Goal: Task Accomplishment & Management: Complete application form

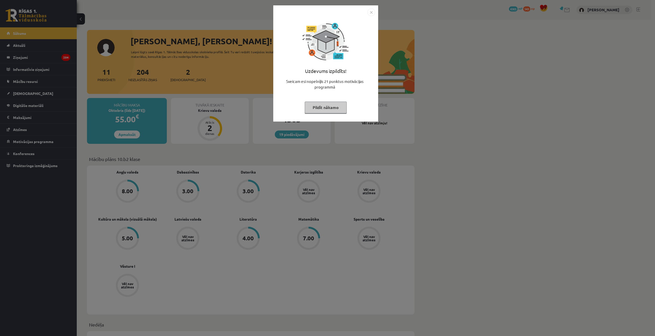
click at [371, 12] on img "Close" at bounding box center [372, 12] width 8 height 8
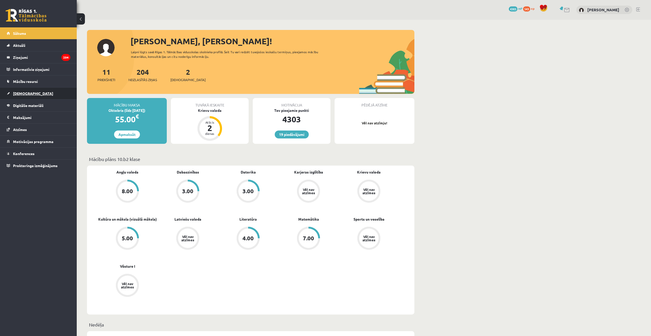
click at [25, 93] on span "[DEMOGRAPHIC_DATA]" at bounding box center [33, 93] width 40 height 5
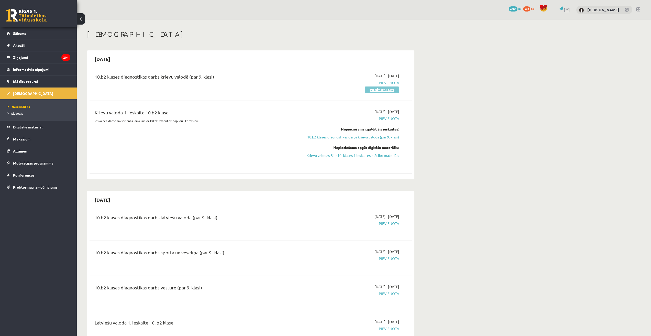
click at [391, 87] on link "Pildīt ieskaiti" at bounding box center [382, 90] width 34 height 7
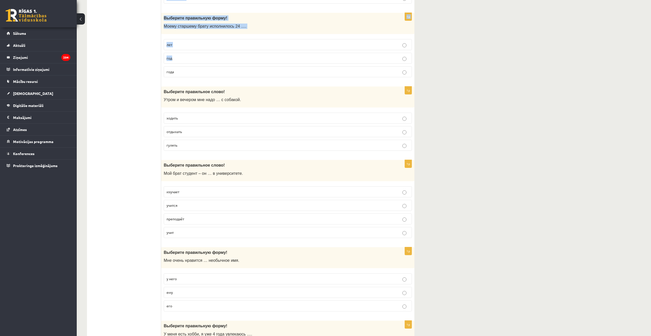
scroll to position [1384, 0]
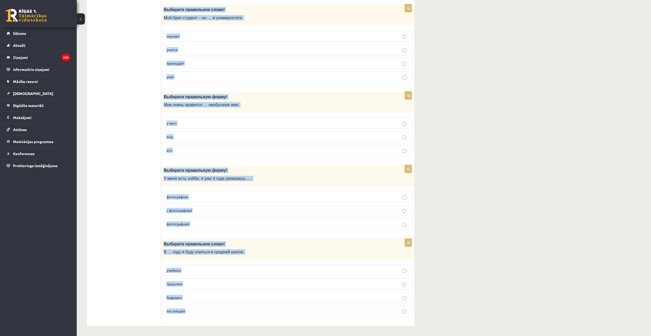
drag, startPoint x: 162, startPoint y: 100, endPoint x: 232, endPoint y: 321, distance: 232.4
copy form "Выберите правильную форму! Наш класс часто ходит на … экскурсии экскурсия экску…"
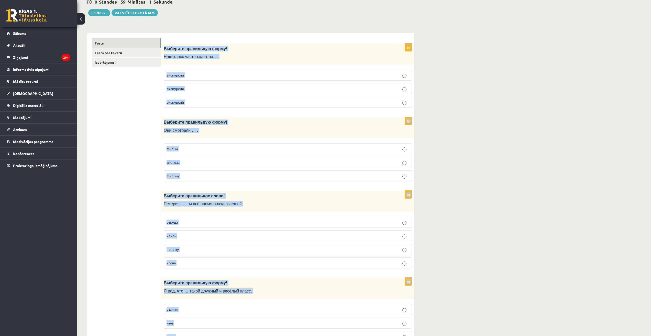
scroll to position [0, 0]
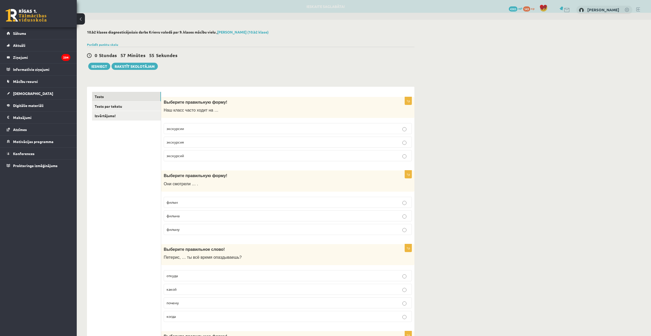
click at [200, 129] on p "экскурсии" at bounding box center [288, 128] width 243 height 5
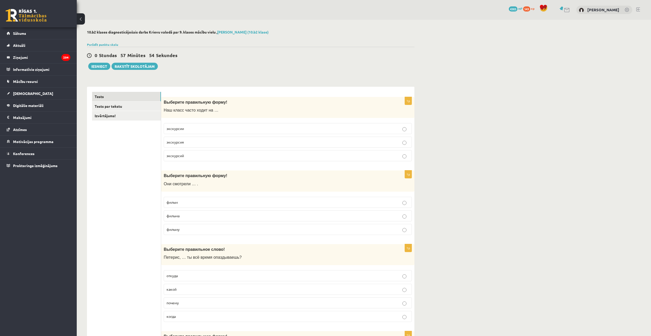
scroll to position [77, 0]
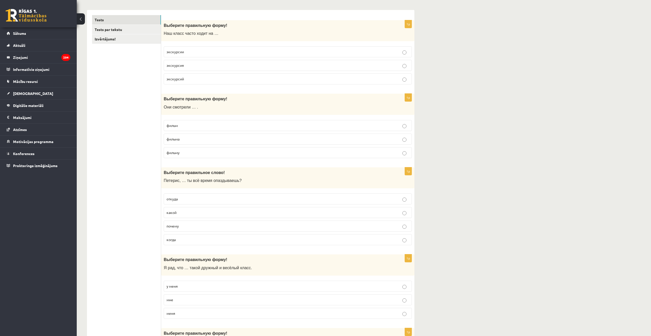
click at [242, 127] on p "фильм" at bounding box center [288, 125] width 243 height 5
click at [185, 227] on p "почему" at bounding box center [288, 225] width 243 height 5
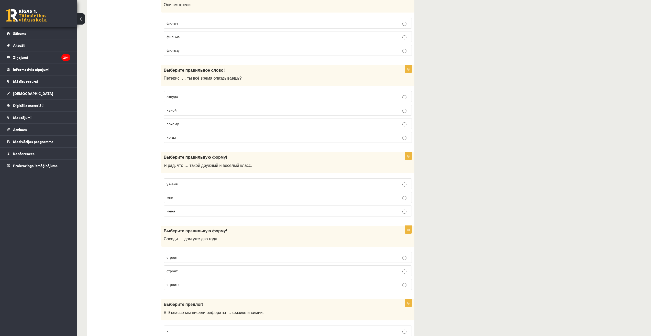
scroll to position [205, 0]
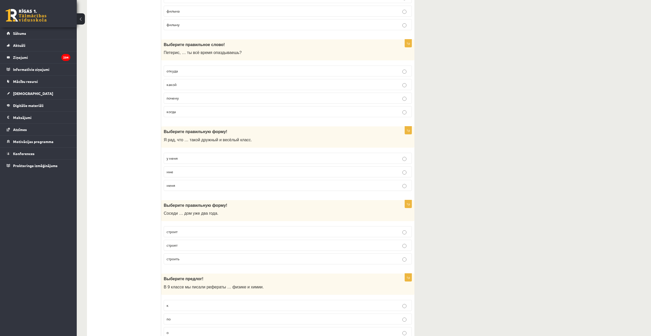
click at [335, 159] on p "у меня" at bounding box center [288, 158] width 243 height 5
click at [344, 245] on p "строят" at bounding box center [288, 245] width 243 height 5
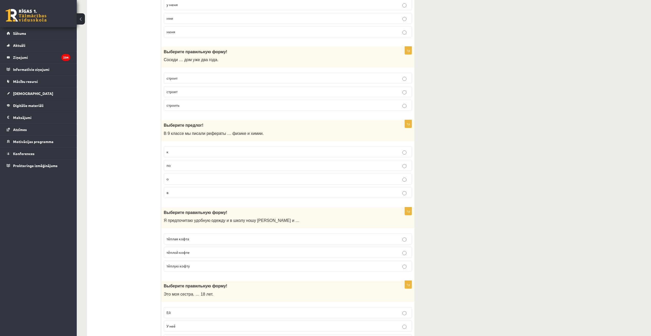
click at [357, 193] on p "в" at bounding box center [288, 192] width 243 height 5
click at [405, 163] on p "по" at bounding box center [288, 165] width 243 height 5
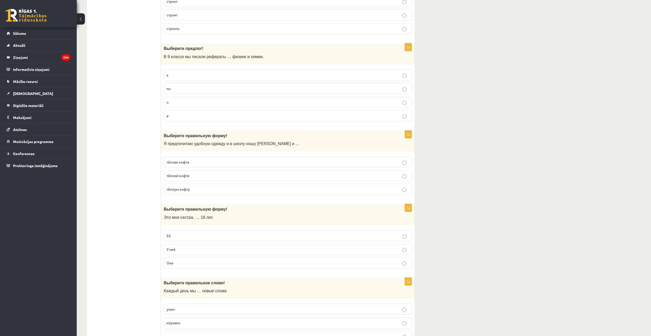
click at [389, 190] on p "тёплую кофту" at bounding box center [288, 189] width 243 height 5
click at [400, 238] on p "Ей" at bounding box center [288, 235] width 243 height 5
click at [395, 310] on p "учим" at bounding box center [288, 309] width 243 height 5
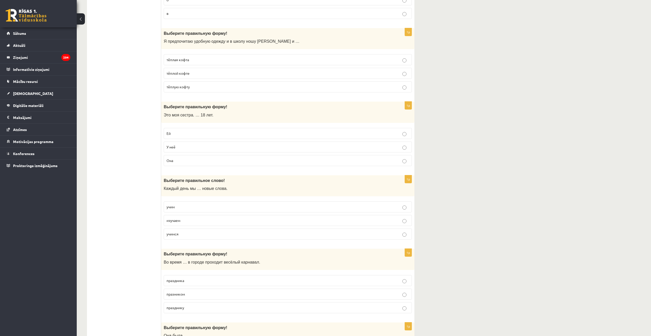
scroll to position [563, 0]
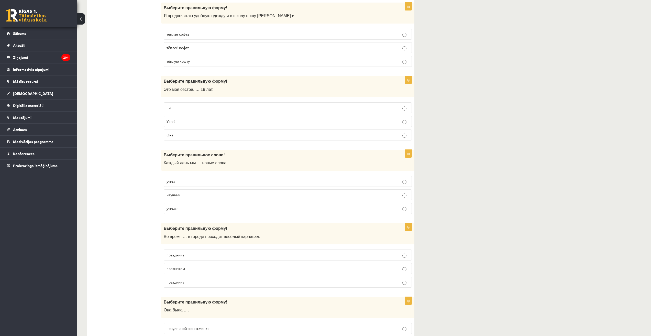
click at [380, 257] on p "праздника" at bounding box center [288, 254] width 243 height 5
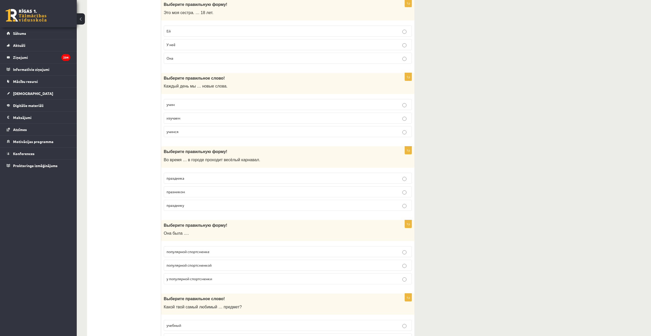
click at [383, 263] on p "популярной спортсменкой" at bounding box center [288, 265] width 243 height 5
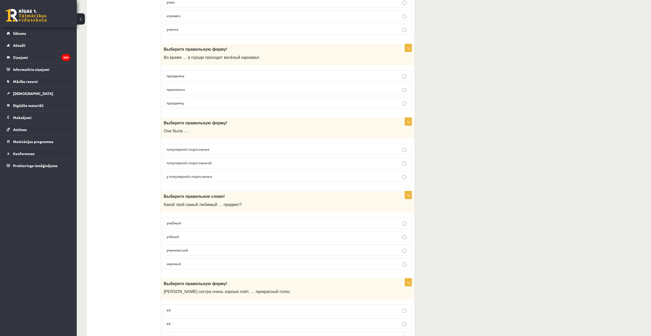
click at [346, 222] on p "учебный" at bounding box center [288, 222] width 243 height 5
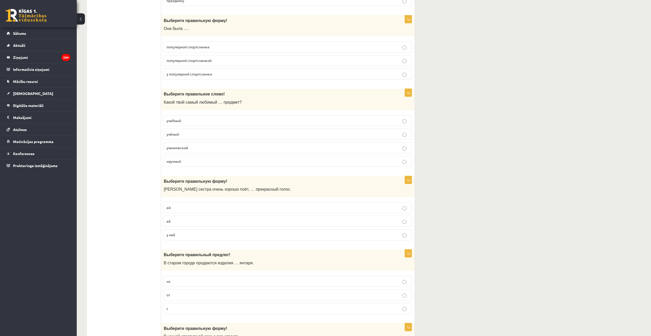
click at [345, 236] on p "у неё" at bounding box center [288, 234] width 243 height 5
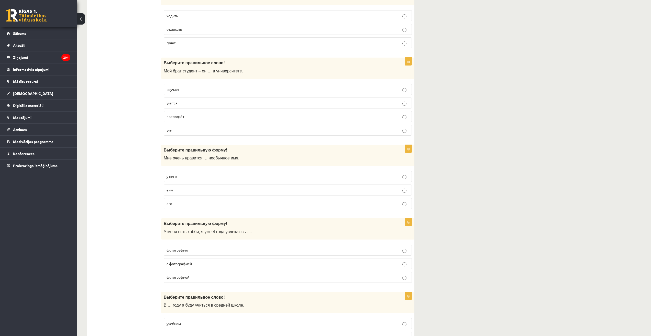
scroll to position [1384, 0]
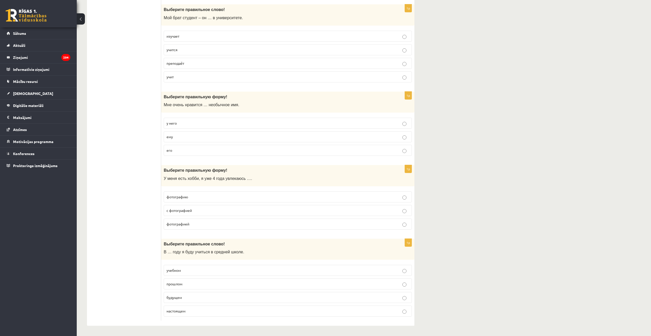
click at [218, 298] on p "будущем" at bounding box center [288, 297] width 243 height 5
click at [234, 226] on p "фотографией" at bounding box center [288, 223] width 243 height 5
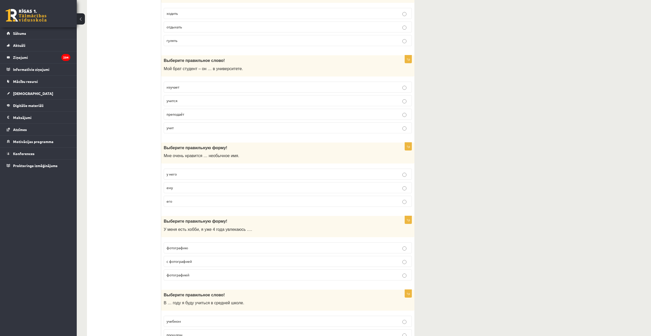
click at [371, 202] on p "его" at bounding box center [288, 201] width 243 height 5
click at [388, 101] on p "учится" at bounding box center [288, 100] width 243 height 5
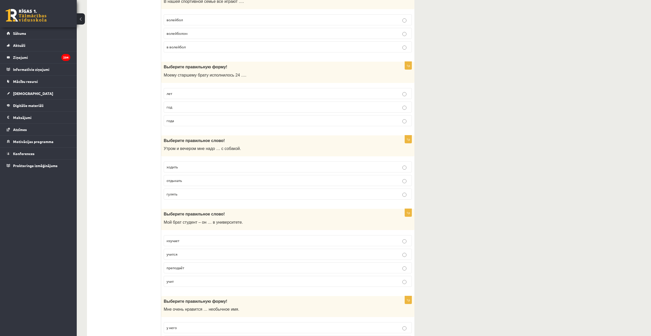
scroll to position [1154, 0]
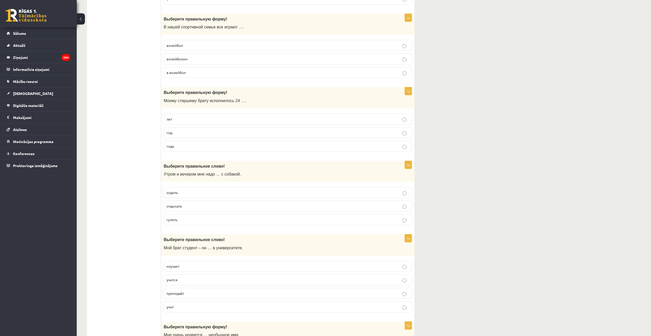
click at [351, 220] on p "гулять" at bounding box center [288, 219] width 243 height 5
click at [368, 147] on p "года" at bounding box center [288, 146] width 243 height 5
click at [384, 75] on p "в волейбол" at bounding box center [288, 72] width 243 height 5
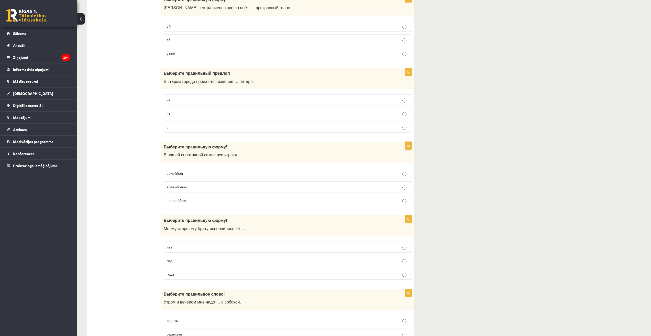
scroll to position [873, 0]
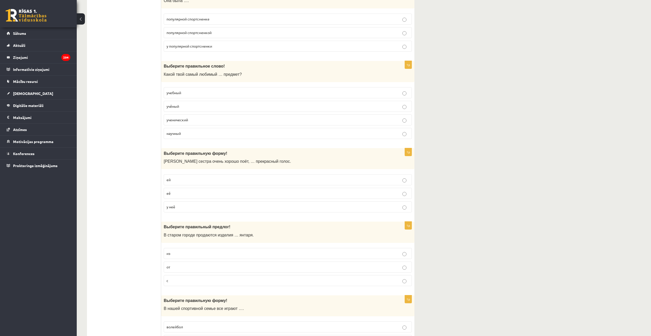
click at [386, 281] on p "с" at bounding box center [288, 280] width 243 height 5
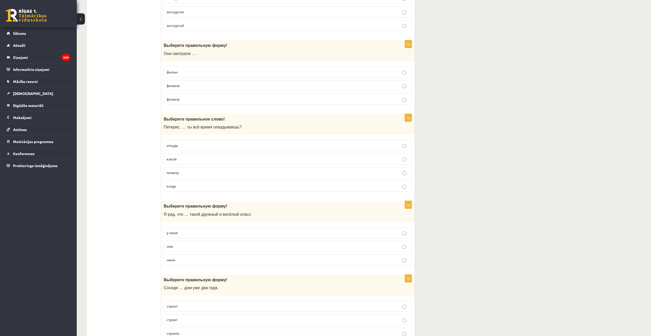
scroll to position [0, 0]
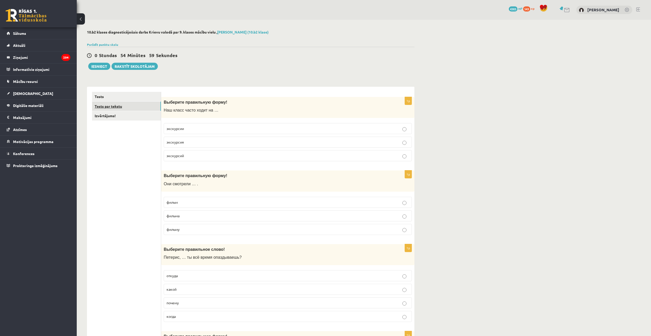
click at [111, 103] on link "Tests par tekstu" at bounding box center [126, 106] width 69 height 9
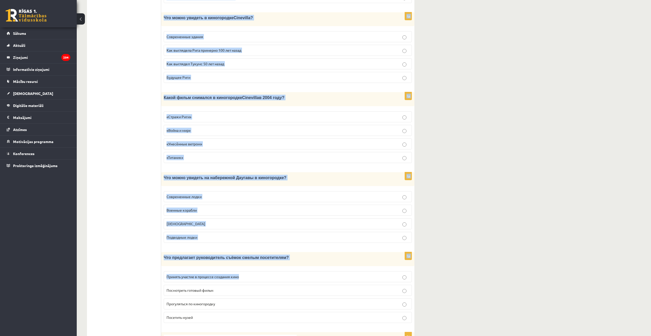
scroll to position [557, 0]
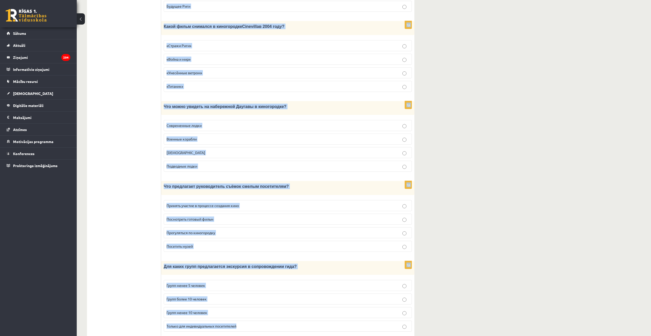
drag, startPoint x: 165, startPoint y: 94, endPoint x: 276, endPoint y: 323, distance: 254.0
copy form "Прочитайте текст «Киногородок Cinevilla », выберите правильный вариант. Киногор…"
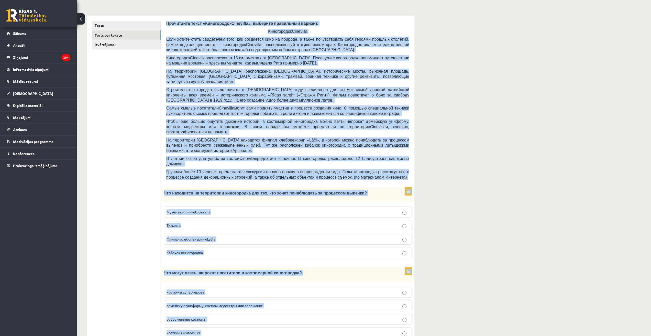
scroll to position [0, 0]
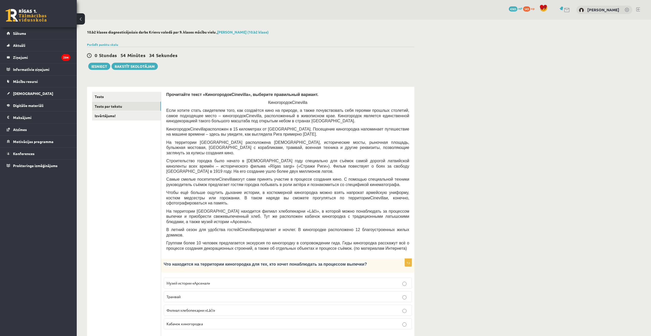
scroll to position [77, 0]
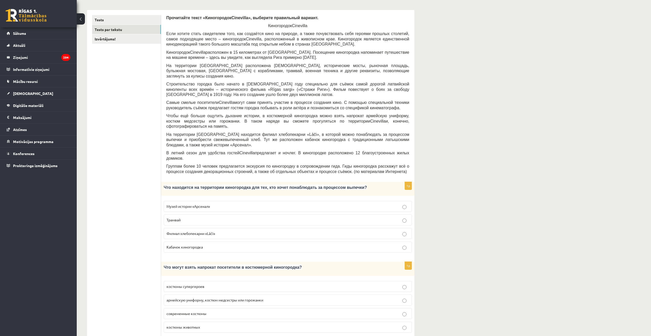
click at [193, 231] on span "Филиал хлебопекарни «Lāči»" at bounding box center [191, 233] width 49 height 5
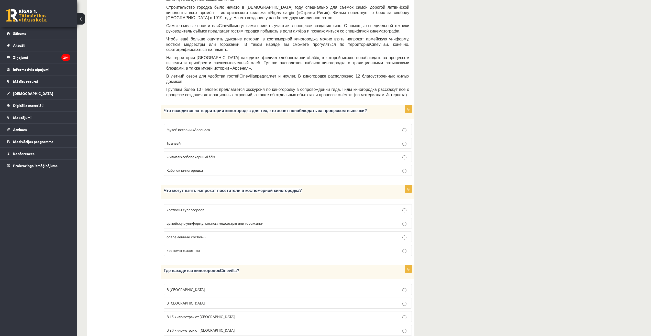
click at [232, 221] on span "армейскую униформу, костюм медсестры или горожанки" at bounding box center [215, 223] width 97 height 5
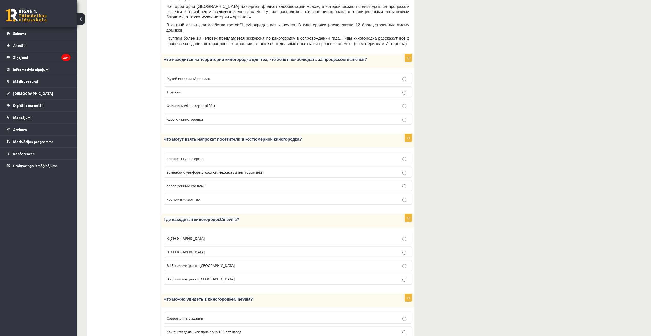
scroll to position [230, 0]
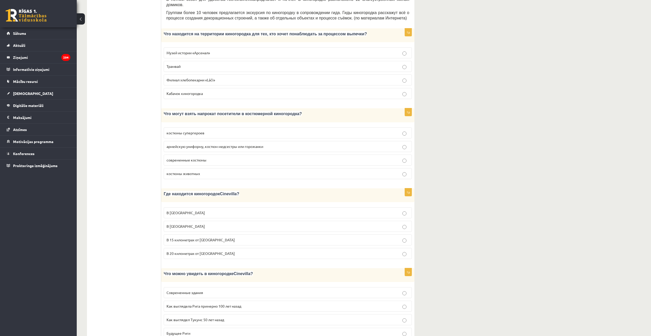
click at [221, 234] on label "В 15 километрах от Тукумса" at bounding box center [288, 239] width 248 height 11
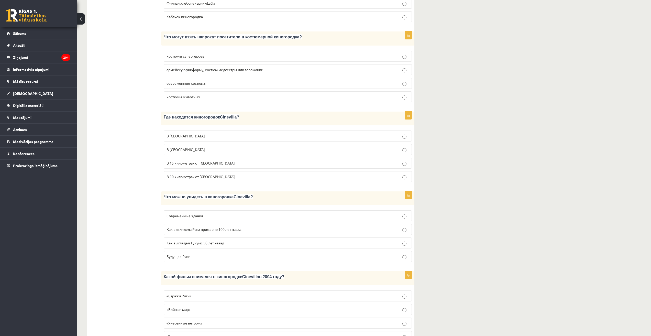
click at [257, 227] on p "Как выглядела Рига примерно 100 лет назад" at bounding box center [288, 229] width 243 height 5
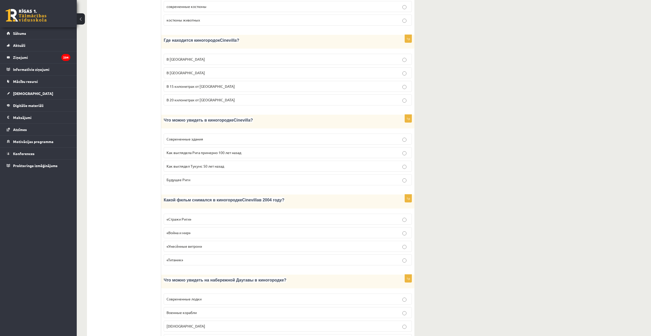
click at [202, 217] on p "«Стражи Риги»" at bounding box center [288, 219] width 243 height 5
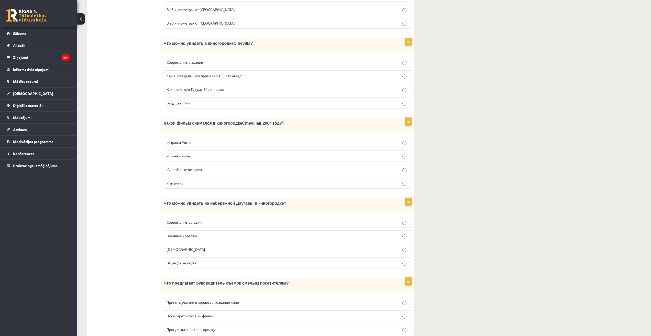
click at [208, 247] on p "Кораблики" at bounding box center [288, 249] width 243 height 5
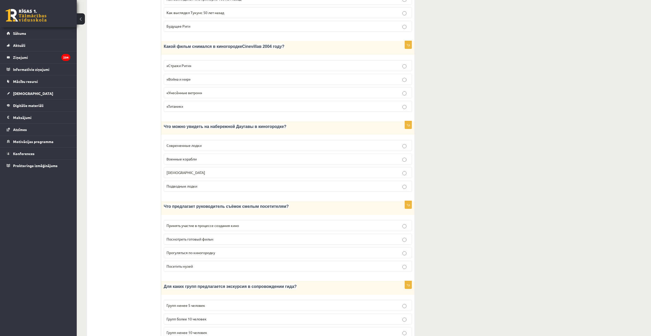
scroll to position [557, 0]
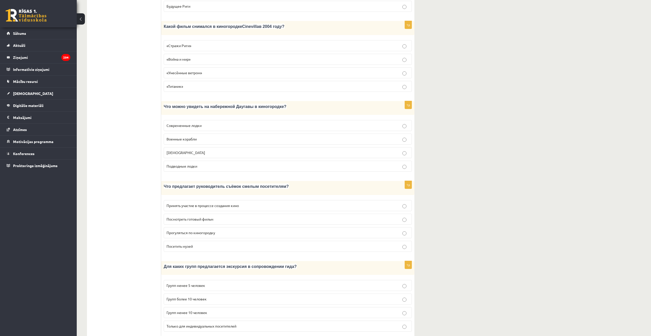
click at [250, 203] on p "Принять участие в процессе создания кино" at bounding box center [288, 205] width 243 height 5
click at [194, 294] on label "Групп более 10 человек" at bounding box center [288, 299] width 248 height 11
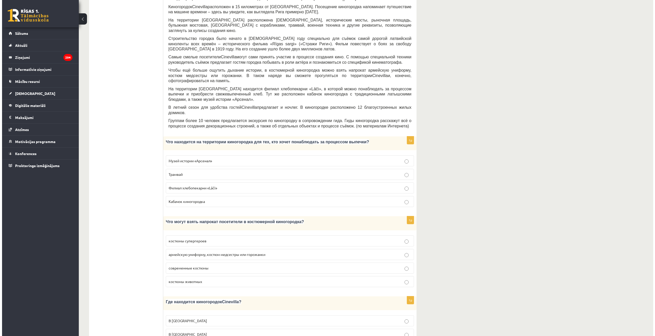
scroll to position [0, 0]
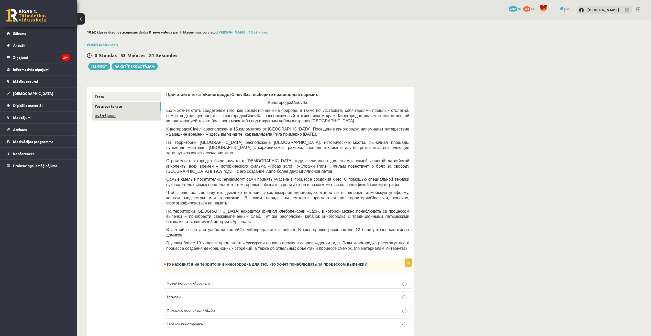
click at [132, 116] on link "Izvērtējums!" at bounding box center [126, 115] width 69 height 9
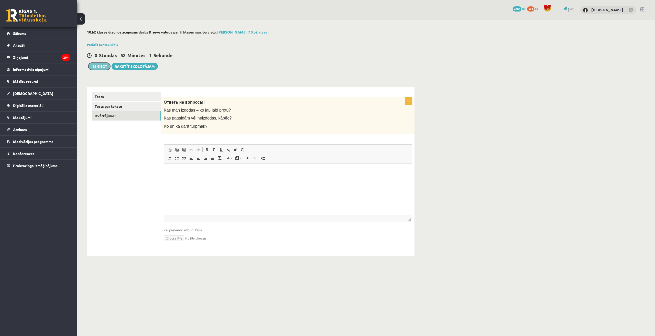
click at [106, 67] on button "Iesniegt" at bounding box center [99, 66] width 22 height 7
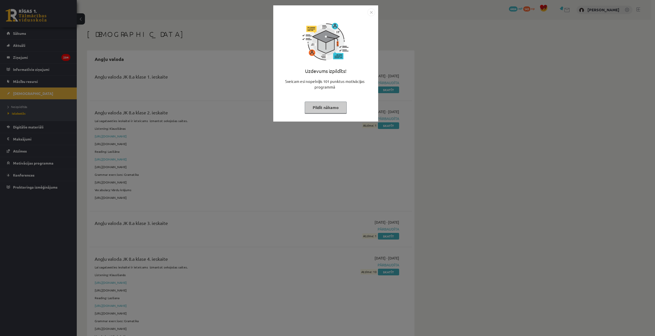
click at [373, 13] on img "Close" at bounding box center [372, 12] width 8 height 8
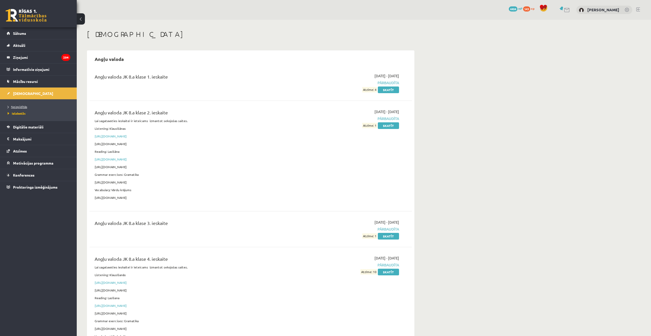
click at [23, 106] on span "Neizpildītās" at bounding box center [17, 107] width 19 height 4
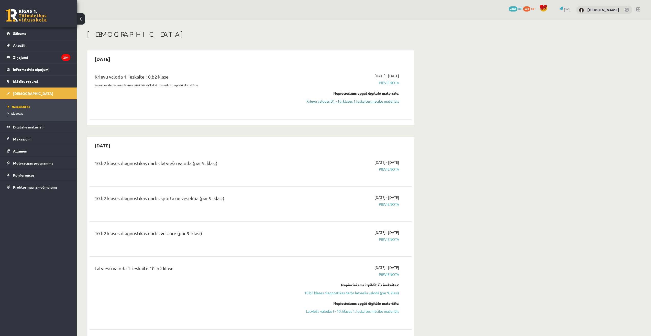
click at [372, 100] on link "Krievu valodas B1 - 10. klases 1.ieskaites mācību materiāls" at bounding box center [351, 101] width 96 height 5
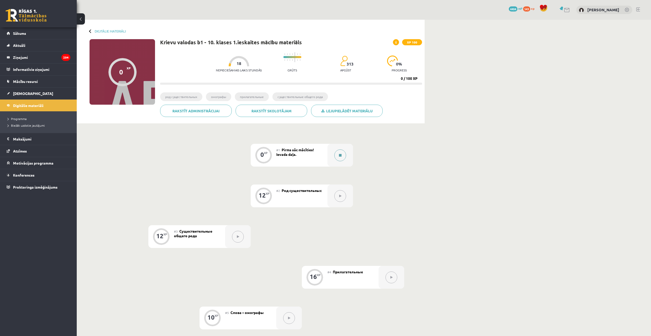
click at [341, 153] on button at bounding box center [341, 155] width 12 height 12
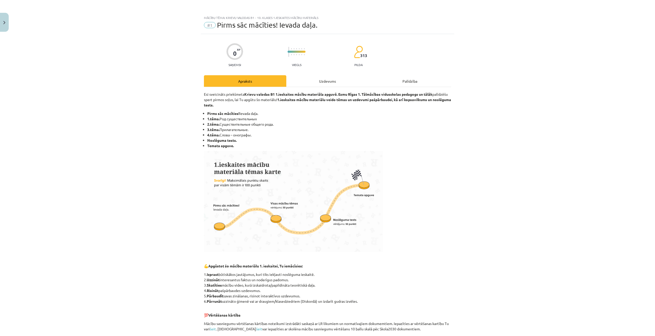
click at [323, 82] on div "Uzdevums" at bounding box center [327, 81] width 82 height 12
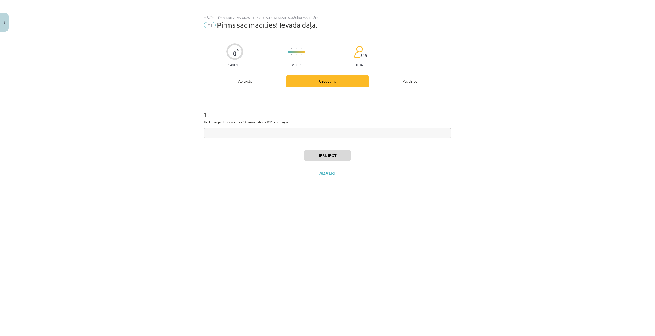
click at [251, 129] on input "text" at bounding box center [327, 133] width 247 height 10
type input "**********"
click at [337, 159] on button "Iesniegt" at bounding box center [327, 155] width 47 height 11
click at [343, 178] on button "Nākamā nodarbība" at bounding box center [328, 176] width 50 height 12
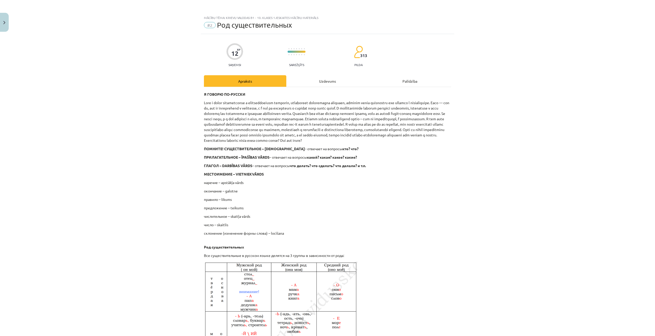
click at [321, 79] on div "Uzdevums" at bounding box center [327, 81] width 82 height 12
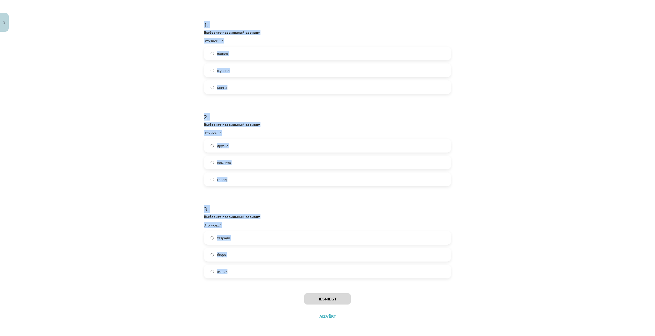
scroll to position [91, 0]
drag, startPoint x: 198, startPoint y: 99, endPoint x: 251, endPoint y: 264, distance: 173.5
click at [251, 264] on div "Mācību tēma: Krievu valodas b1 - 10. klases 1.ieskaites mācību materiāls #2 Род…" at bounding box center [327, 168] width 655 height 336
copy form "1 . Выберите правильный вариант Это твои ...? пальто журнал книги 2 . Выберите …"
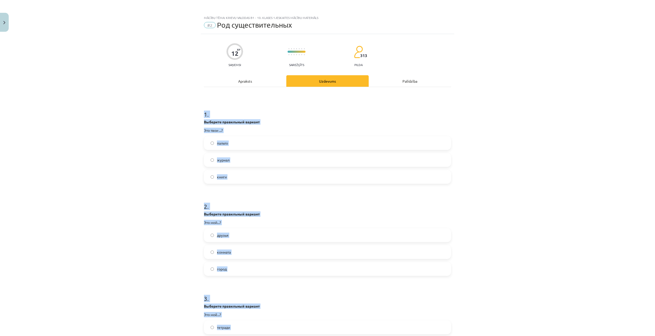
click at [123, 171] on div "Mācību tēma: Krievu valodas b1 - 10. klases 1.ieskaites mācību materiāls #2 Род…" at bounding box center [327, 168] width 655 height 336
click at [311, 107] on h1 "1 ." at bounding box center [327, 110] width 247 height 16
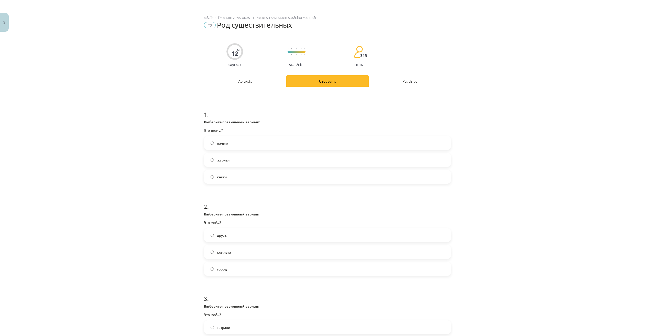
click at [235, 174] on label "книги" at bounding box center [328, 176] width 246 height 13
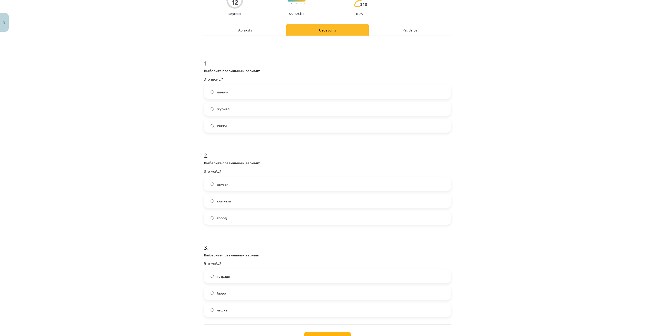
click at [252, 199] on label "комната" at bounding box center [328, 201] width 246 height 13
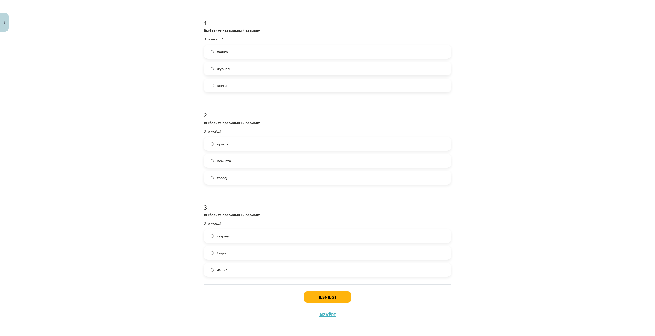
click at [238, 251] on label "бюро" at bounding box center [328, 252] width 246 height 13
click at [314, 294] on button "Iesniegt" at bounding box center [327, 297] width 47 height 11
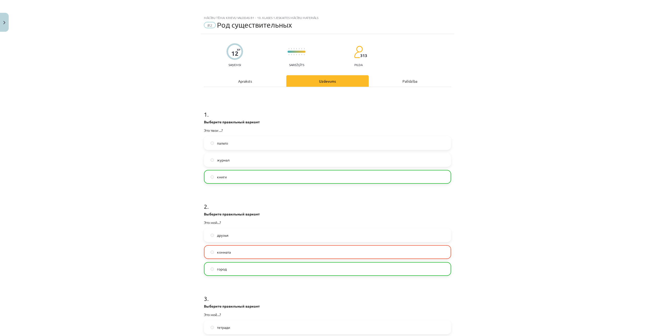
scroll to position [108, 0]
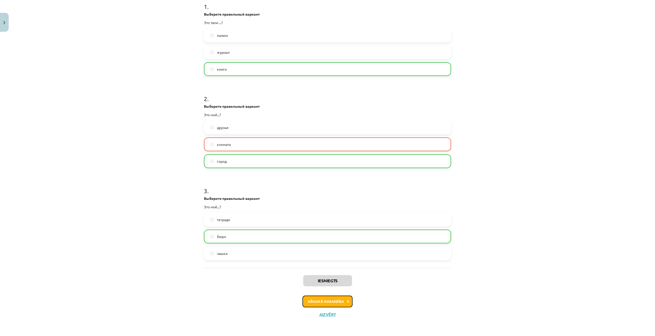
click at [333, 302] on button "Nākamā nodarbība" at bounding box center [328, 302] width 50 height 12
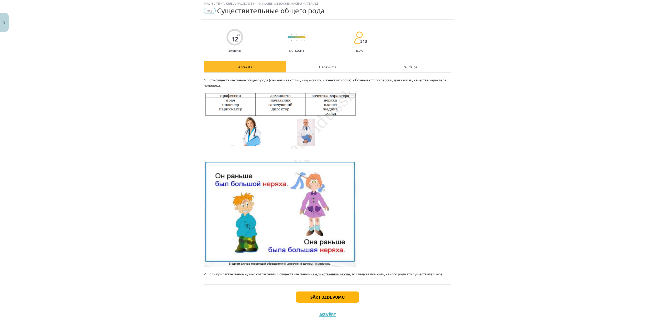
scroll to position [13, 0]
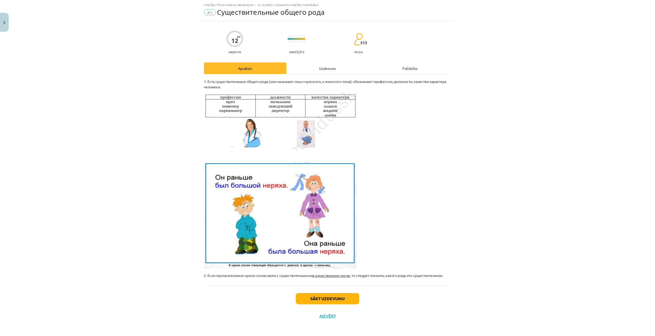
click at [322, 64] on div "Uzdevums" at bounding box center [327, 68] width 82 height 12
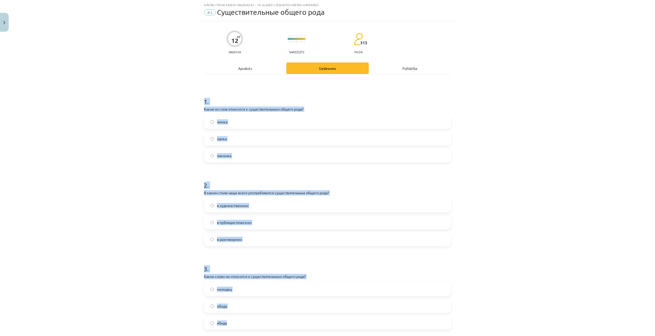
scroll to position [66, 0]
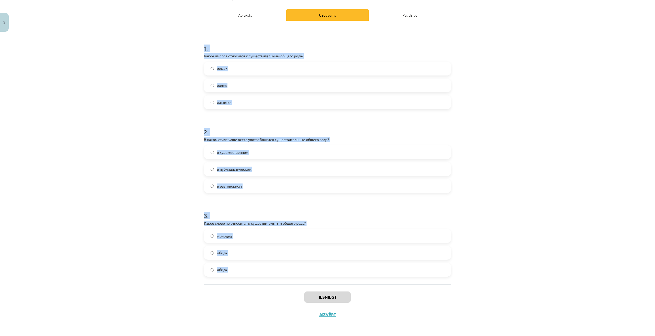
drag, startPoint x: 202, startPoint y: 111, endPoint x: 257, endPoint y: 284, distance: 182.1
click at [257, 284] on div "Mācību tēma: Krievu valodas b1 - 10. klases 1.ieskaites mācību materiāls #3 Cущ…" at bounding box center [327, 168] width 655 height 336
copy form "1 . Какое из слов относится к существительным общего рода? ломка лапка лакомка …"
click at [134, 101] on div "Mācību tēma: Krievu valodas b1 - 10. klases 1.ieskaites mācību materiāls #3 Cущ…" at bounding box center [327, 168] width 655 height 336
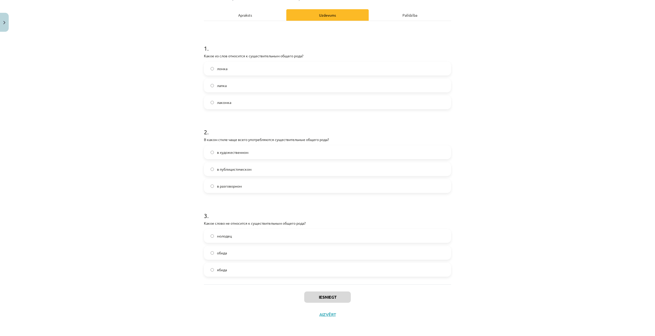
click at [247, 107] on label "лакомка" at bounding box center [328, 102] width 246 height 13
click at [238, 187] on span "в разговорном" at bounding box center [229, 186] width 25 height 5
click at [235, 253] on label "обида" at bounding box center [328, 252] width 246 height 13
click at [324, 297] on button "Iesniegt" at bounding box center [327, 297] width 47 height 11
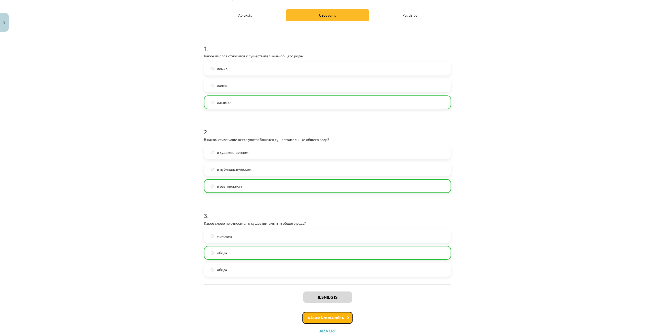
click at [328, 321] on button "Nākamā nodarbība" at bounding box center [328, 318] width 50 height 12
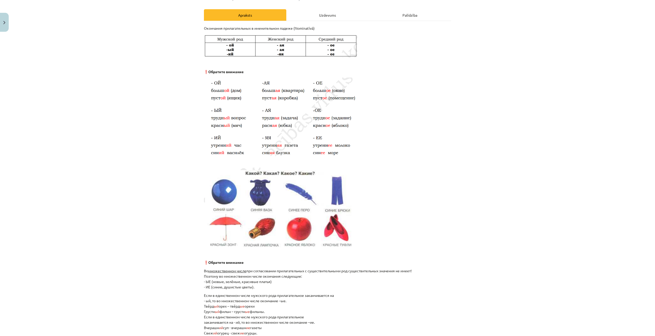
scroll to position [13, 0]
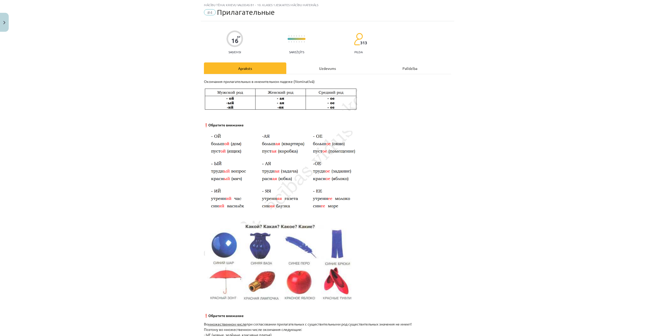
click at [317, 67] on div "Uzdevums" at bounding box center [327, 68] width 82 height 12
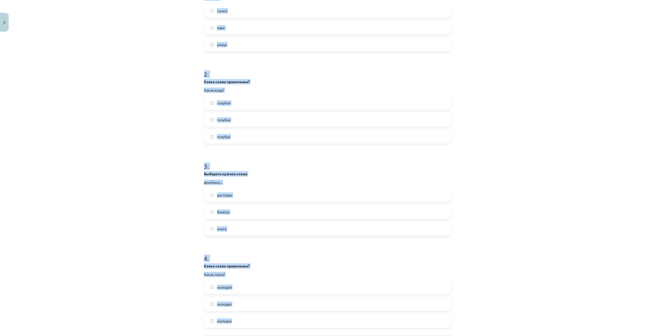
scroll to position [184, 0]
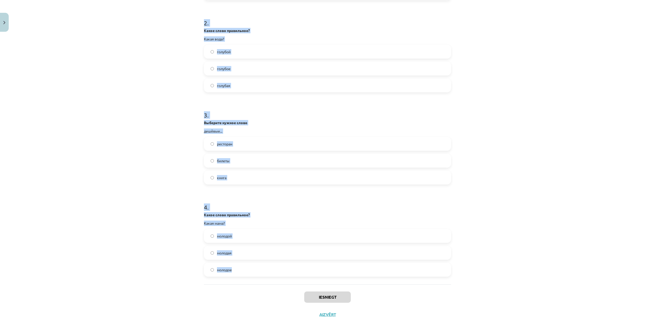
drag, startPoint x: 200, startPoint y: 79, endPoint x: 273, endPoint y: 268, distance: 202.8
click at [273, 268] on div "Mācību tēma: Krievu valodas b1 - 10. klases 1.ieskaites mācību materiāls #4 При…" at bounding box center [327, 168] width 655 height 336
copy form "1 . Выберите нужное слово зелёная... сумки парк улица 2 . Какое слово правильно…"
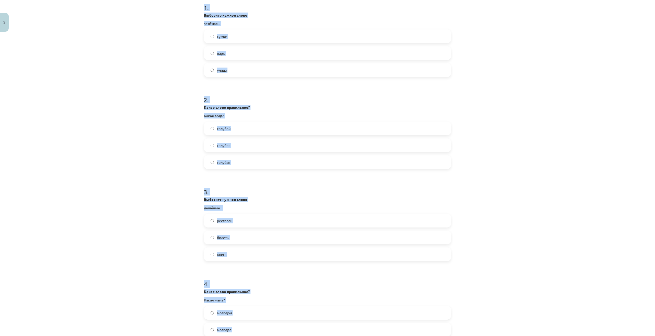
drag, startPoint x: 113, startPoint y: 136, endPoint x: 113, endPoint y: 131, distance: 4.6
click at [112, 136] on div "Mācību tēma: Krievu valodas b1 - 10. klases 1.ieskaites mācību materiāls #4 При…" at bounding box center [327, 168] width 655 height 336
click at [243, 75] on label "улица" at bounding box center [328, 70] width 246 height 13
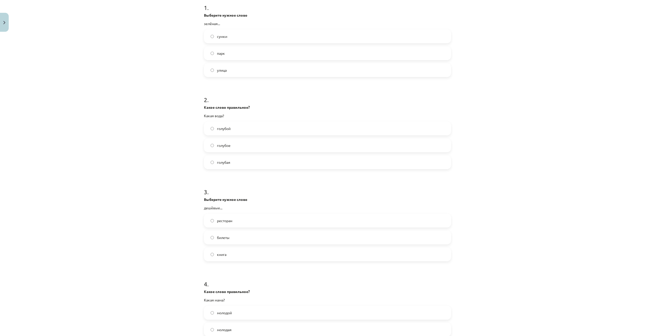
click at [233, 128] on label "голубой" at bounding box center [328, 128] width 246 height 13
click at [239, 165] on label "голубая" at bounding box center [328, 162] width 246 height 13
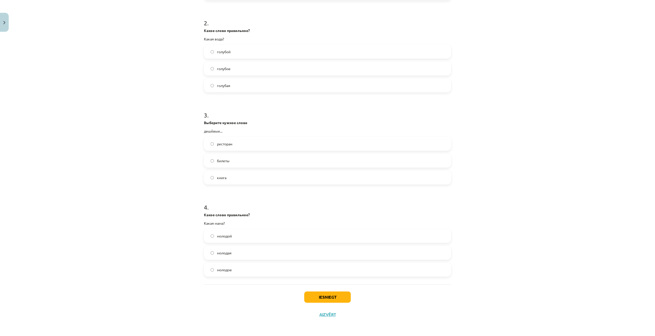
click at [243, 159] on label "билеты" at bounding box center [328, 160] width 246 height 13
click at [239, 251] on label "молодая" at bounding box center [328, 252] width 246 height 13
click at [329, 297] on button "Iesniegt" at bounding box center [327, 297] width 47 height 11
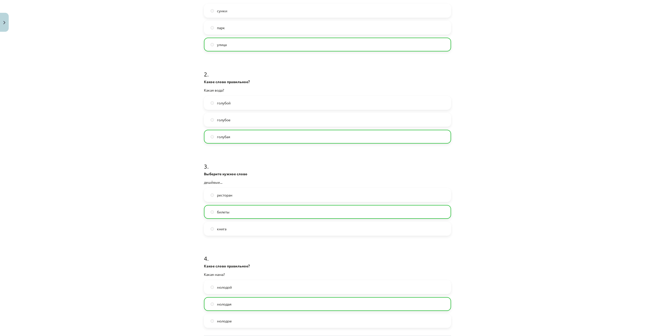
scroll to position [200, 0]
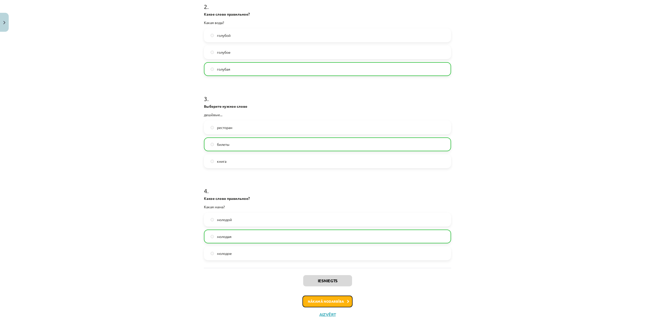
click at [343, 301] on button "Nākamā nodarbība" at bounding box center [328, 302] width 50 height 12
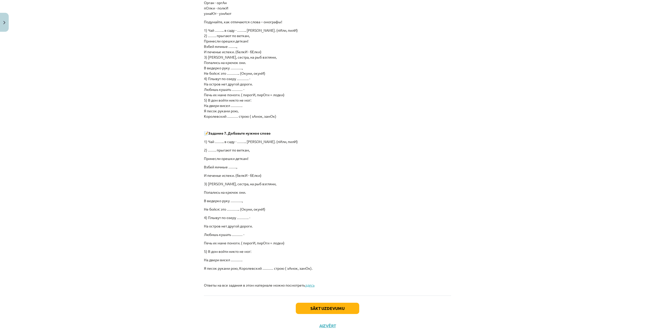
scroll to position [13, 0]
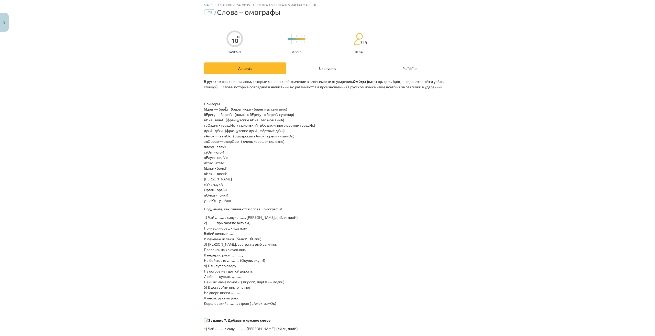
click at [324, 69] on div "Uzdevums" at bounding box center [327, 68] width 82 height 12
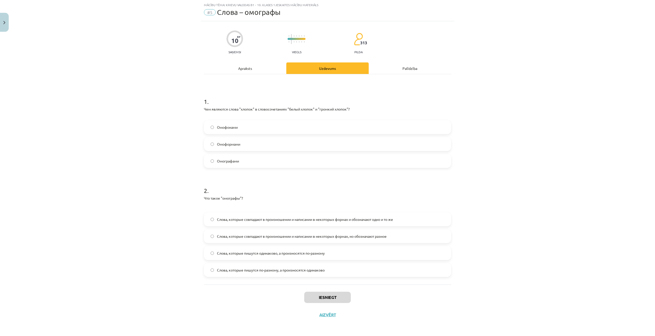
drag, startPoint x: 189, startPoint y: 96, endPoint x: 354, endPoint y: 273, distance: 241.9
click at [354, 273] on div "Mācību tēma: Krievu valodas b1 - 10. klases 1.ieskaites mācību materiāls #5 Сло…" at bounding box center [327, 168] width 655 height 336
copy form "1 . Чем являются слова "хлопок" в словосочетаниях "белый хлопок" и "громкий хло…"
click at [106, 158] on div "Mācību tēma: Krievu valodas b1 - 10. klases 1.ieskaites mācību materiāls #5 Сло…" at bounding box center [327, 168] width 655 height 336
click at [239, 153] on div "Омофонами Омоформами Омографами" at bounding box center [327, 144] width 247 height 48
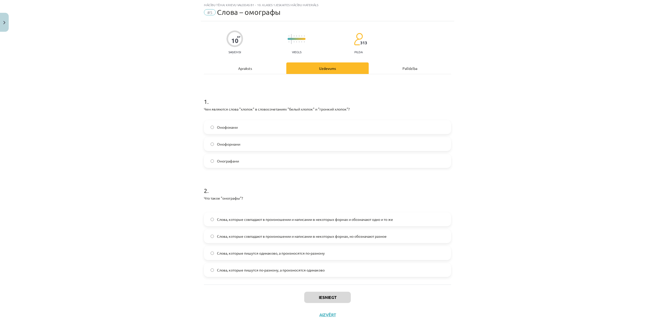
click at [234, 159] on span "Омографами" at bounding box center [228, 160] width 22 height 5
click at [334, 250] on label "Слова, которые пишутся одинаково, а произносятся по-разному" at bounding box center [328, 253] width 246 height 13
click at [323, 300] on button "Iesniegt" at bounding box center [327, 297] width 47 height 11
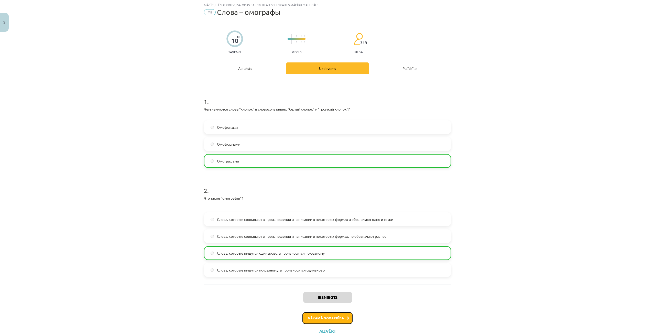
click at [335, 316] on button "Nākamā nodarbība" at bounding box center [328, 318] width 50 height 12
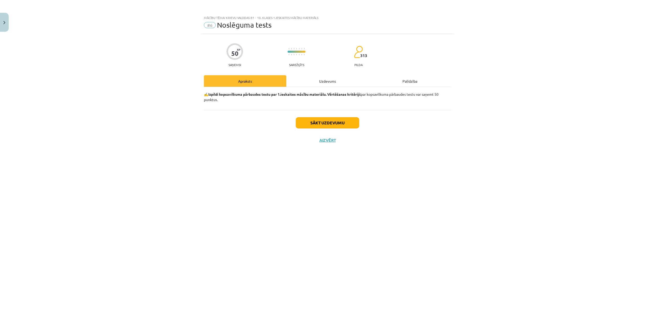
scroll to position [0, 0]
click at [332, 77] on div "Uzdevums" at bounding box center [327, 81] width 82 height 12
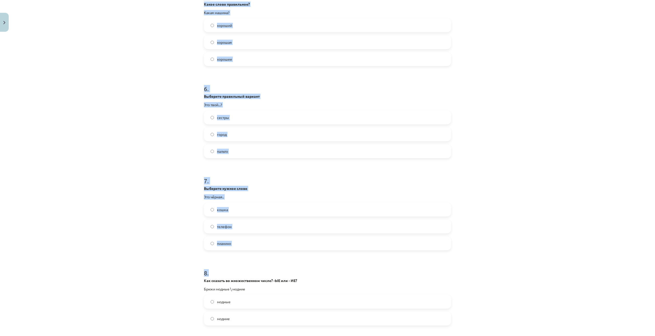
drag, startPoint x: 197, startPoint y: 108, endPoint x: 228, endPoint y: 263, distance: 158.6
click at [228, 263] on div "Mācību tēma: Krievu valodas b1 - 10. klases 1.ieskaites mācību materiāls #6 Nos…" at bounding box center [327, 168] width 655 height 336
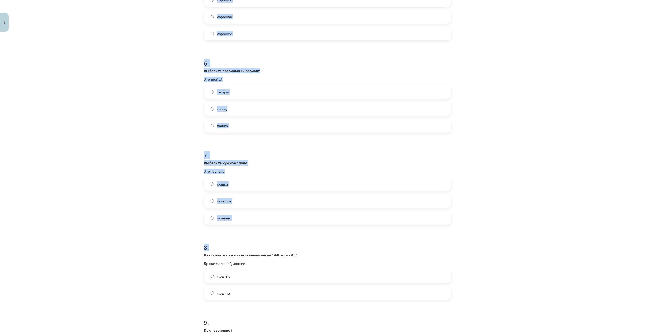
click at [152, 204] on div "Mācību tēma: Krievu valodas b1 - 10. klases 1.ieskaites mācību materiāls #6 Nos…" at bounding box center [327, 168] width 655 height 336
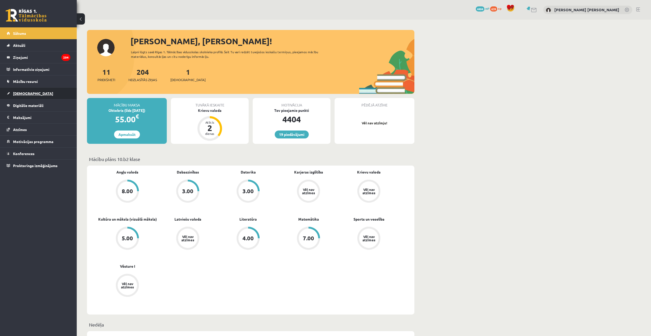
click at [17, 92] on span "[DEMOGRAPHIC_DATA]" at bounding box center [33, 93] width 40 height 5
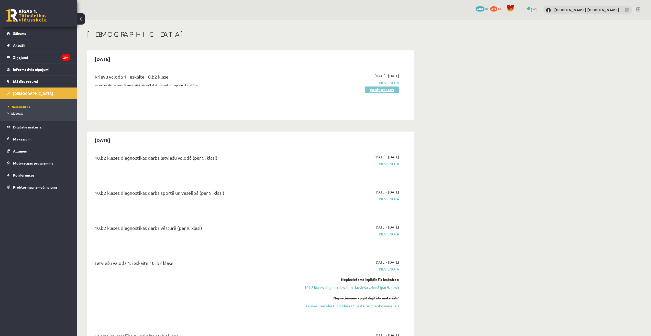
click at [379, 91] on link "Pildīt ieskaiti" at bounding box center [382, 90] width 34 height 7
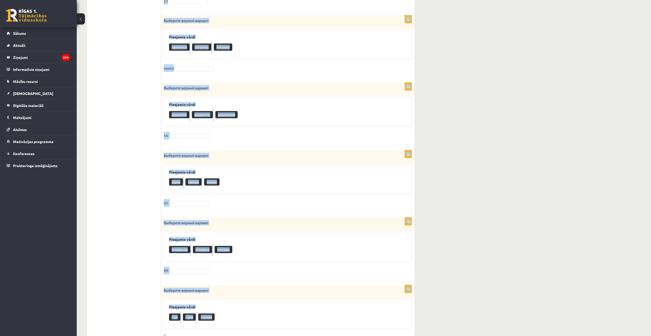
scroll to position [402, 0]
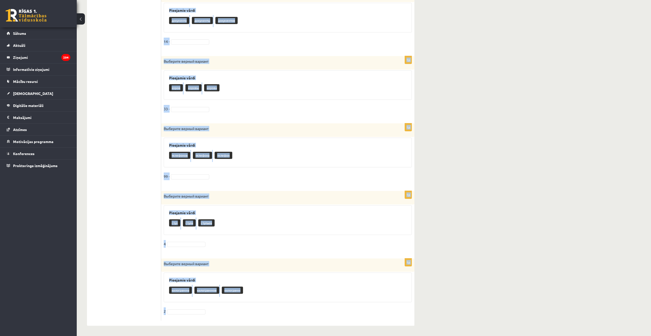
drag, startPoint x: 164, startPoint y: 122, endPoint x: 251, endPoint y: 318, distance: 214.4
click at [251, 318] on form "1p Выберите верный вариант Pieejamie vārdi полки полка полок 4 1p Выберите верн…" at bounding box center [287, 17] width 243 height 607
copy form "Loremips dolors ametcon Adipiscin elits doeiu tempo incid 2 3u Laboreet dolore …"
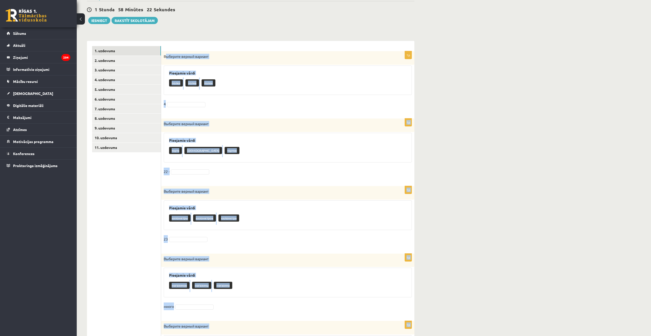
scroll to position [18, 0]
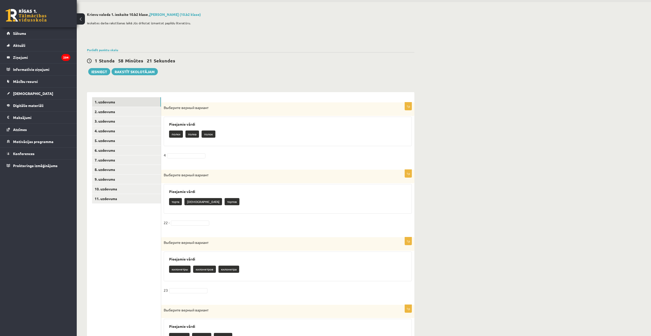
click at [188, 227] on fieldset "22 -" at bounding box center [288, 224] width 248 height 11
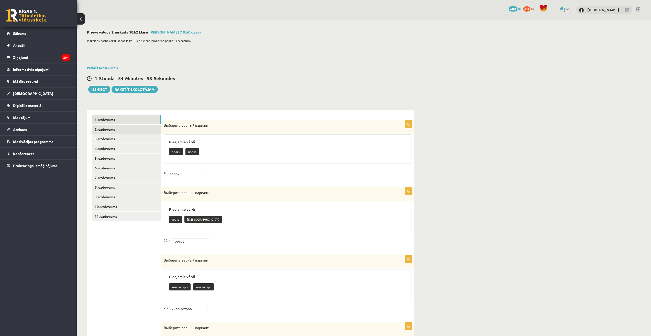
click at [117, 133] on link "2. uzdevums" at bounding box center [126, 129] width 69 height 9
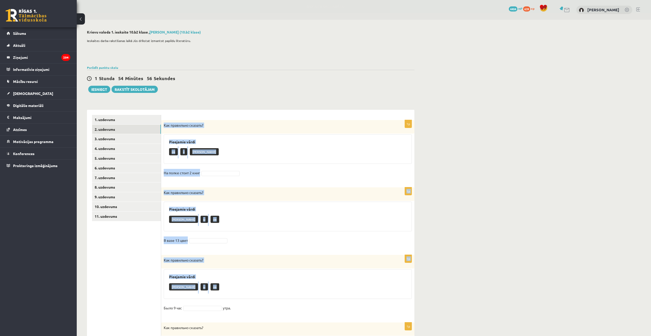
drag, startPoint x: 164, startPoint y: 122, endPoint x: 263, endPoint y: 298, distance: 201.7
click at [263, 297] on form "1p Как правильно сказать? Pieejamie vārdi ов и а На полке стоит 2 книг 1p Как п…" at bounding box center [287, 283] width 243 height 337
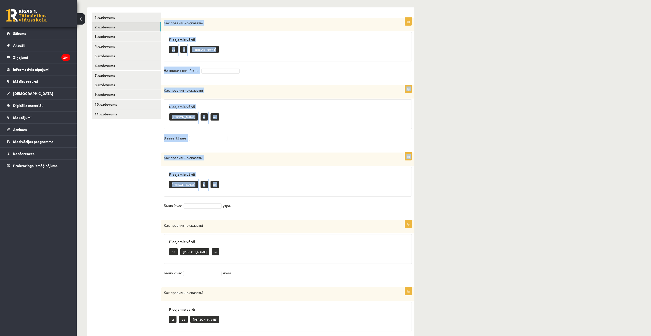
drag, startPoint x: 263, startPoint y: 298, endPoint x: 262, endPoint y: 293, distance: 4.5
click at [262, 296] on form "1p Как правильно сказать? Pieejamie vārdi ов и а На полке стоит 2 книг 1p Как п…" at bounding box center [287, 181] width 243 height 337
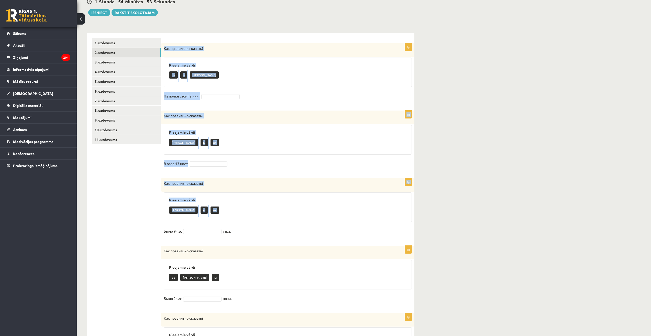
scroll to position [132, 0]
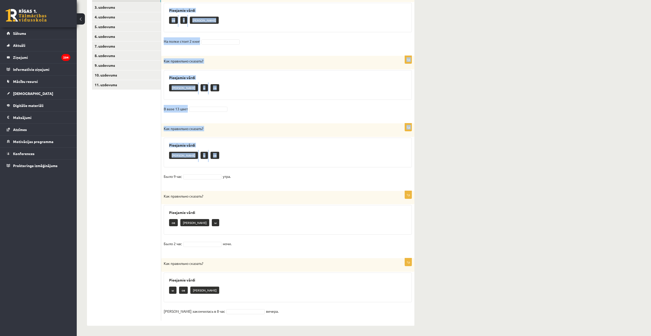
drag, startPoint x: 165, startPoint y: 96, endPoint x: 270, endPoint y: 317, distance: 244.3
click at [270, 317] on form "1p Как правильно сказать? Pieejamie vārdi ов и а На полке стоит 2 книг 1p Как п…" at bounding box center [287, 151] width 243 height 337
copy form "Как правильно сказать? Pieejamie vārdi ов и а На полке стоит 2 книг 1p Как прав…"
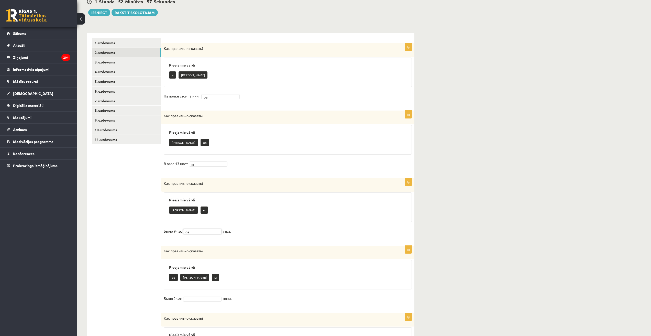
scroll to position [128, 0]
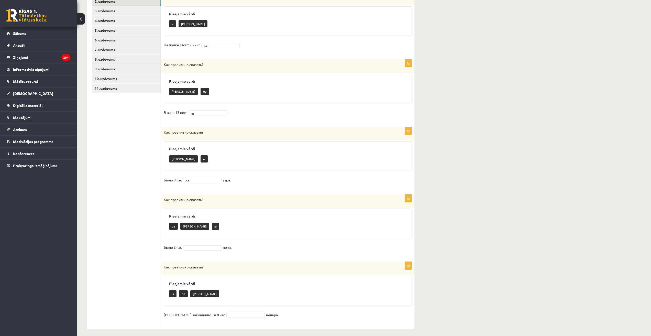
click at [205, 245] on fieldset "Было 2 час ночи." at bounding box center [288, 248] width 248 height 11
click at [205, 251] on fieldset "Было 2 час ночи." at bounding box center [288, 248] width 248 height 11
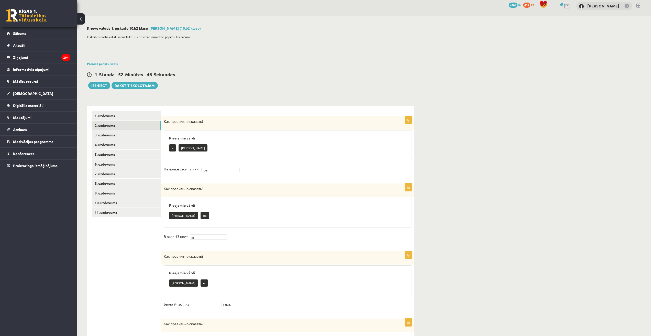
scroll to position [0, 0]
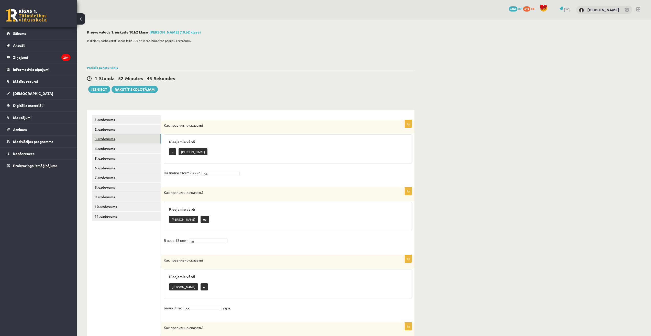
click at [102, 136] on link "3. uzdevums" at bounding box center [126, 138] width 69 height 9
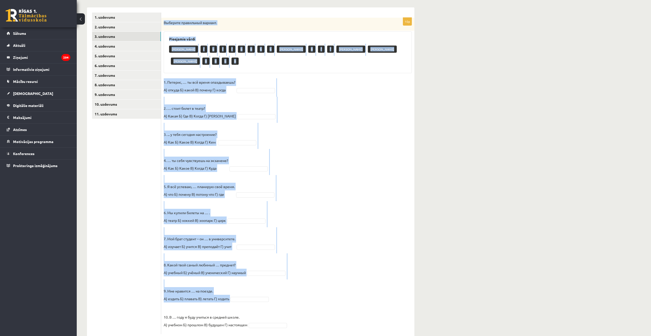
scroll to position [104, 0]
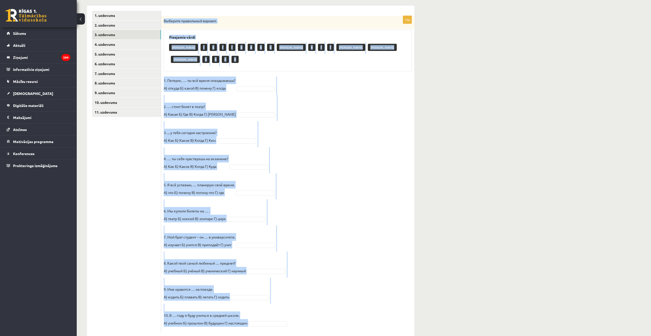
drag, startPoint x: 163, startPoint y: 124, endPoint x: 289, endPoint y: 312, distance: 226.3
click at [289, 312] on div "10p Выберите правильный вариант. Pieejamie vārdi А Г Б Г Г Б В Б Б А В Г Г А А …" at bounding box center [287, 174] width 253 height 317
copy div "Выберите правильный вариант. Pieejamie vārdi А Г Б Г Г Б В Б Б А В Г Г А А А В …"
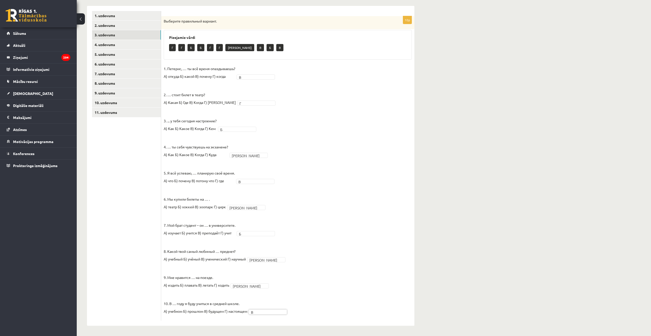
scroll to position [0, 0]
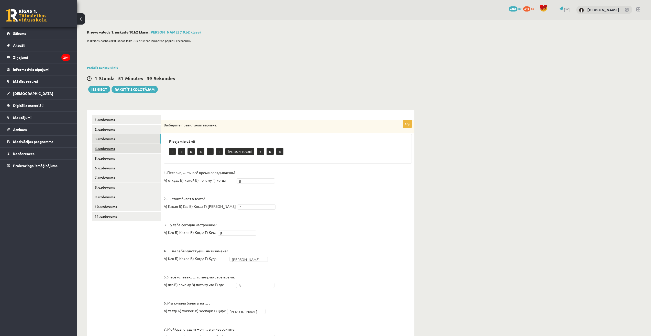
click at [117, 148] on link "4. uzdevums" at bounding box center [126, 148] width 69 height 9
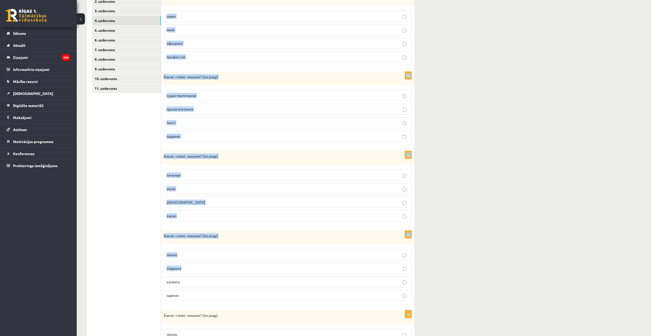
scroll to position [192, 0]
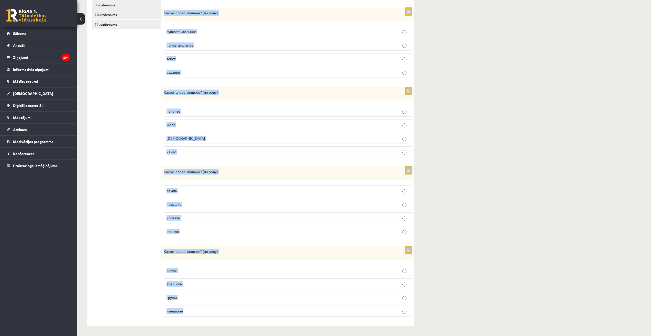
drag, startPoint x: 164, startPoint y: 124, endPoint x: 338, endPoint y: 310, distance: 255.0
click at [338, 310] on form "1p Какое слово лишнее? ( по родy) швея няня официант профессия 1p Какое слово л…" at bounding box center [287, 122] width 243 height 398
copy form "Какое слово лишнее? ( по родy) швея няня официант профессия 1p Какое слово лишн…"
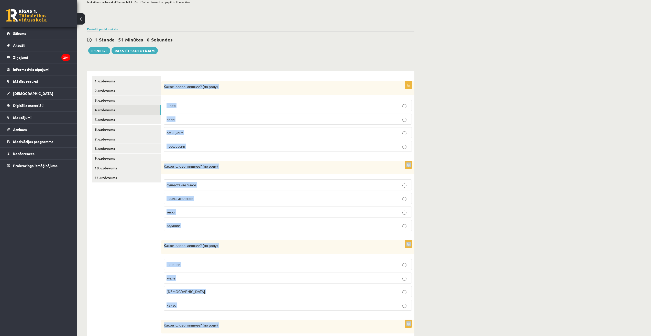
scroll to position [0, 0]
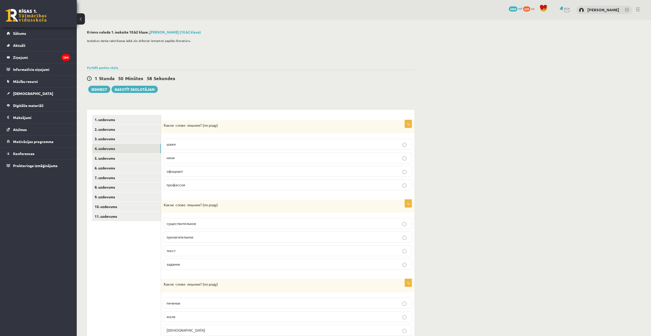
click at [92, 292] on ul "1. uzdevums 2. uzdevums 3. uzdevums 4. uzdevums 5. uzdevums 6. uzdevums 7. uzde…" at bounding box center [126, 314] width 69 height 398
click at [192, 171] on p "официант" at bounding box center [288, 171] width 243 height 5
click at [265, 237] on p "прилагательное" at bounding box center [288, 236] width 243 height 5
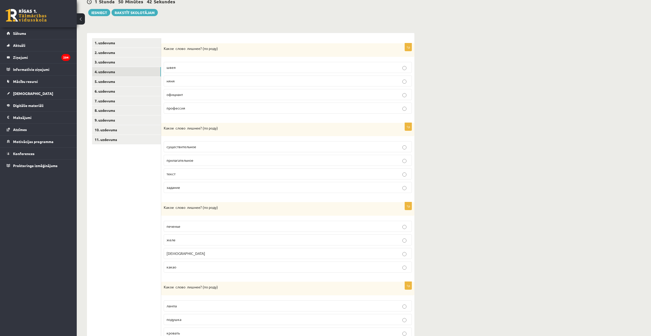
click at [300, 271] on label "какао" at bounding box center [288, 267] width 248 height 11
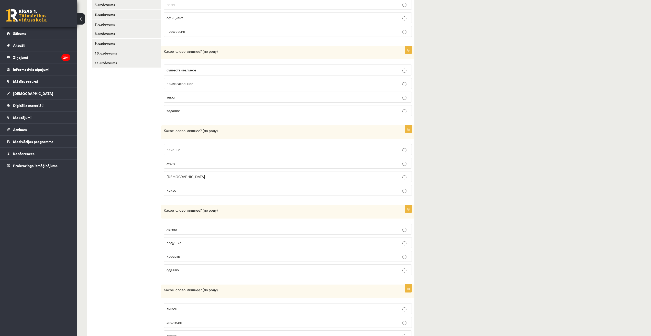
click at [303, 272] on p "одеяло" at bounding box center [288, 269] width 243 height 5
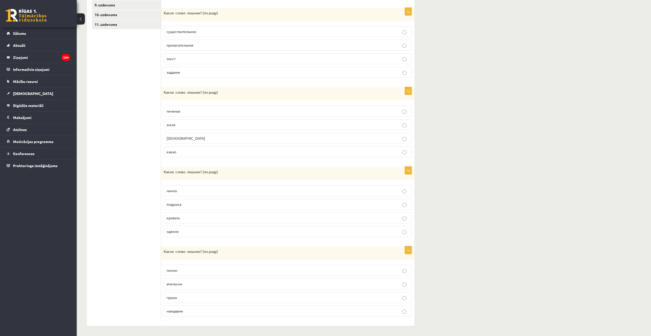
click at [260, 297] on p "груша" at bounding box center [288, 297] width 243 height 5
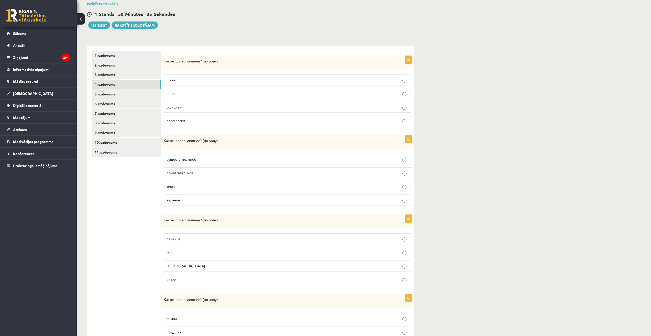
scroll to position [0, 0]
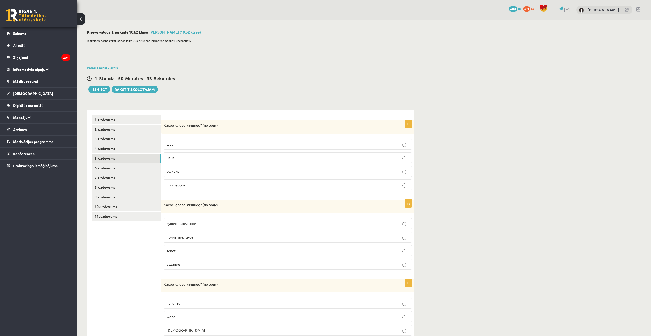
click at [119, 157] on link "5. uzdevums" at bounding box center [126, 158] width 69 height 9
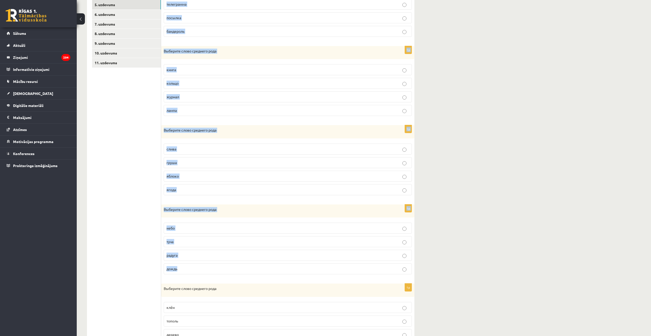
scroll to position [191, 0]
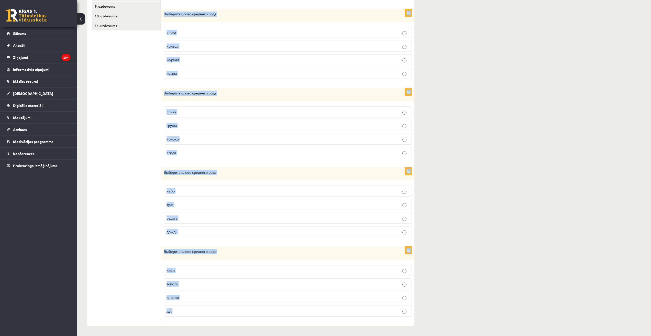
drag, startPoint x: 164, startPoint y: 121, endPoint x: 276, endPoint y: 328, distance: 235.0
click at [276, 327] on div "**********" at bounding box center [251, 82] width 348 height 507
copy form "Выберите слово среднего рода письмо телеграмма посылка бандероль 1p Выберите сл…"
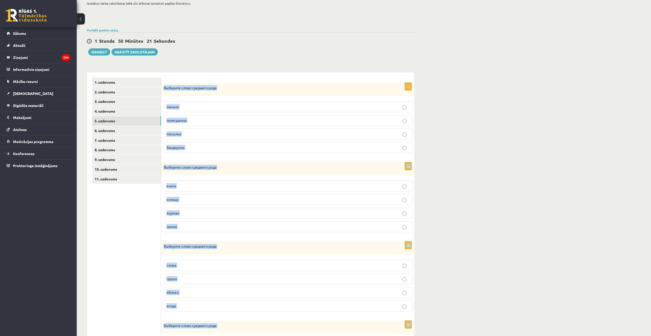
scroll to position [0, 0]
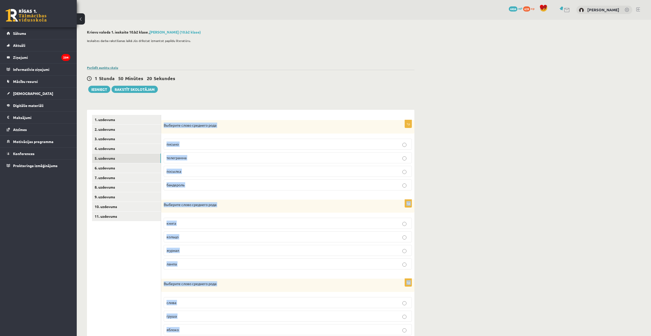
click at [104, 68] on link "Parādīt punktu skalu" at bounding box center [102, 68] width 31 height 4
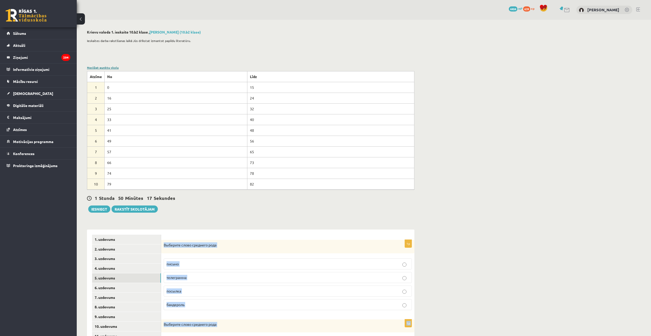
click at [103, 67] on link "Noslēpt punktu skalu" at bounding box center [103, 68] width 32 height 4
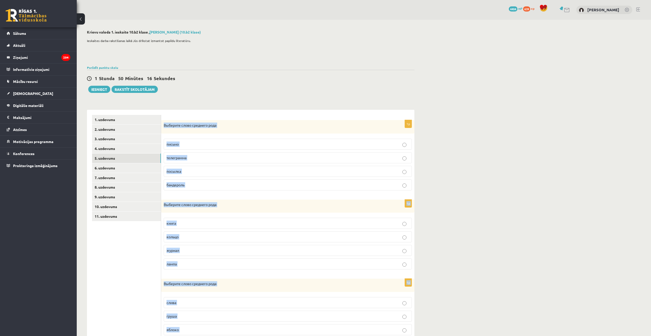
click at [488, 151] on div "**********" at bounding box center [364, 273] width 575 height 507
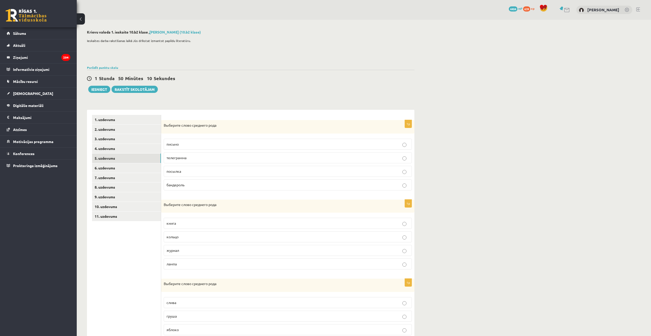
click at [205, 145] on p "письмо" at bounding box center [288, 144] width 243 height 5
click at [207, 240] on label "кольцо" at bounding box center [288, 236] width 248 height 11
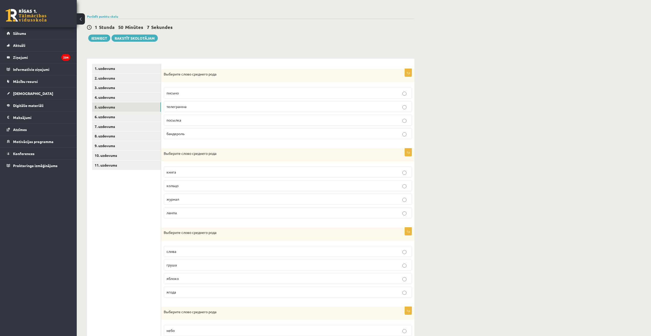
click at [198, 278] on p "яблоко" at bounding box center [288, 278] width 243 height 5
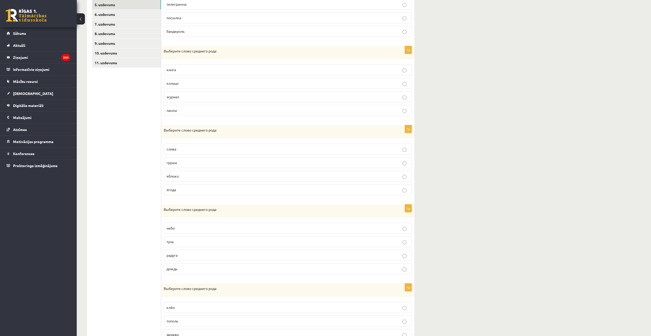
click at [313, 228] on p "небо" at bounding box center [288, 227] width 243 height 5
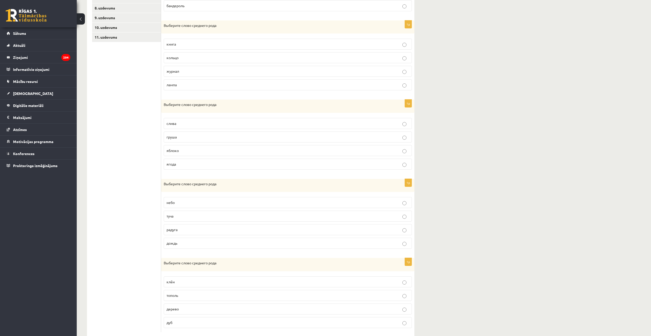
scroll to position [191, 0]
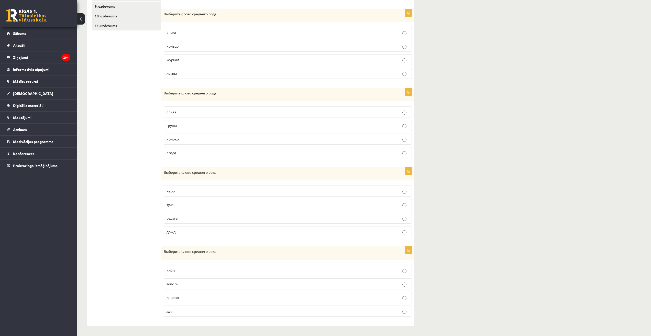
click at [344, 297] on p "дерево" at bounding box center [288, 297] width 243 height 5
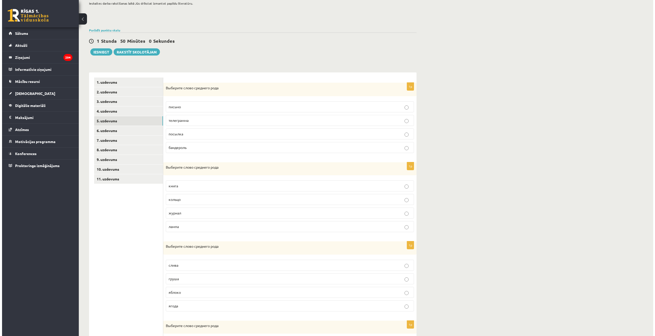
scroll to position [0, 0]
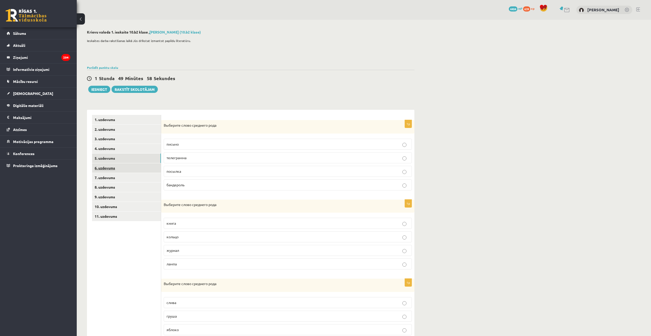
click at [110, 173] on link "6. uzdevums" at bounding box center [126, 167] width 69 height 9
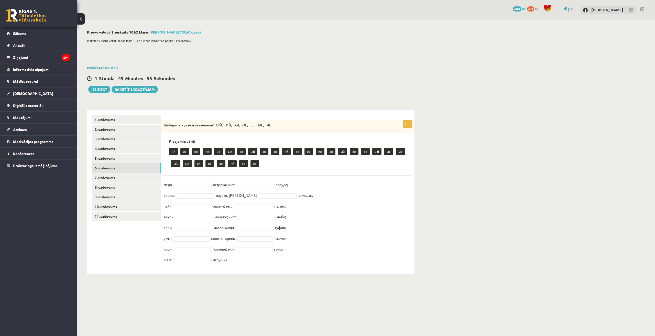
drag, startPoint x: 163, startPoint y: 123, endPoint x: 252, endPoint y: 281, distance: 181.2
click at [252, 281] on div "**********" at bounding box center [251, 152] width 348 height 265
copy div "Выберите нужное окончание: -ЫЙ, -ИЙ, -АЯ, -ОЕ, -ЕЕ, -ЫЕ, -ИЕ Pieejamie vārdi ий…"
click at [211, 274] on div "15p Выберите нужное окончание: -ЫЙ, -ИЙ, -АЯ, -ОЕ, -ЕЕ, -ЫЕ, -ИЕ Pieejamie vārd…" at bounding box center [287, 192] width 253 height 165
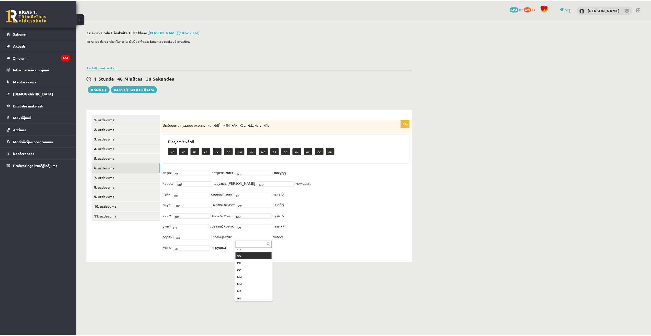
scroll to position [63, 0]
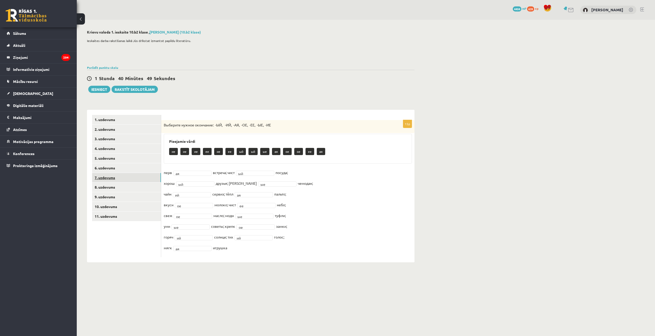
click at [107, 177] on link "7. uzdevums" at bounding box center [126, 177] width 69 height 9
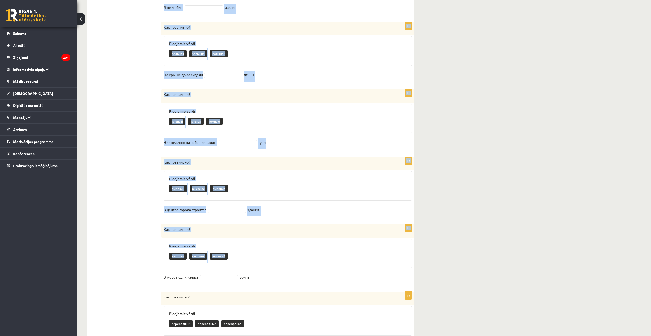
scroll to position [469, 0]
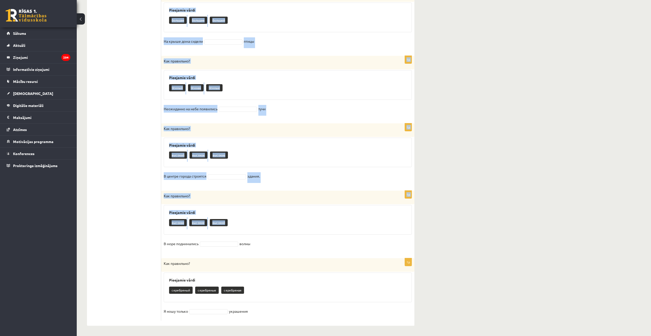
drag, startPoint x: 165, startPoint y: 124, endPoint x: 259, endPoint y: 303, distance: 202.6
copy form "Как правильно? Pieejamie vārdi старинная старинные старинный Нас ожидал наш при…"
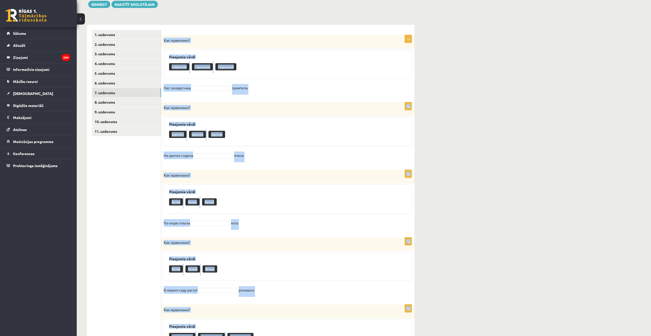
scroll to position [0, 0]
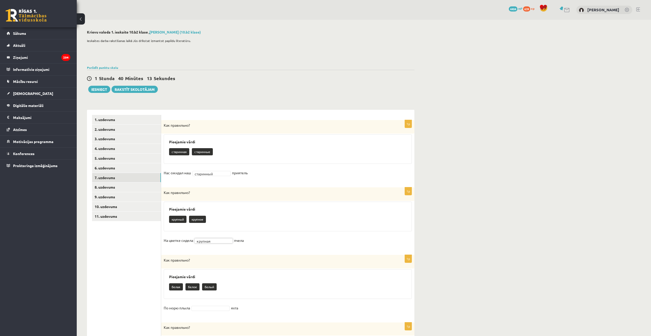
scroll to position [51, 0]
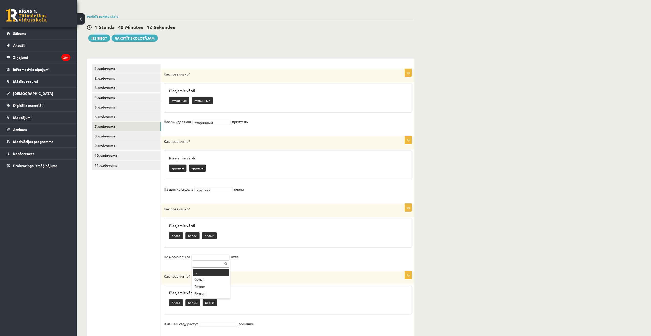
drag, startPoint x: 210, startPoint y: 257, endPoint x: 210, endPoint y: 263, distance: 5.6
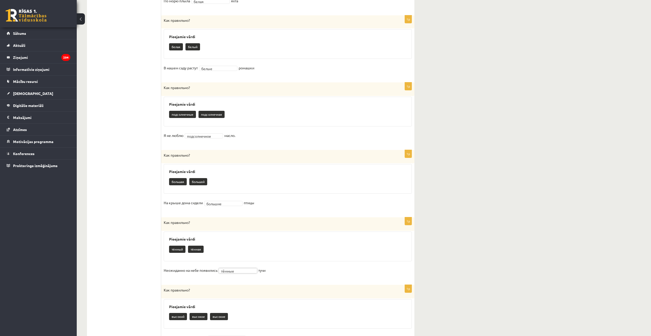
scroll to position [384, 0]
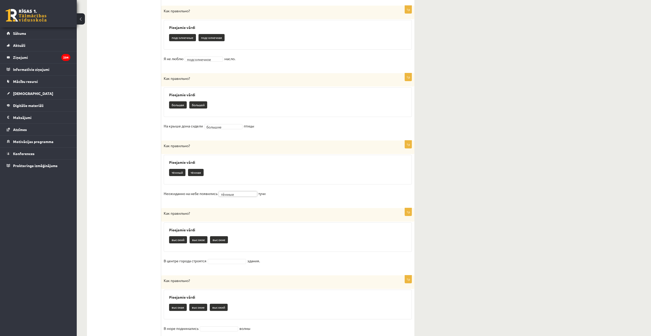
click at [233, 264] on fieldset "В центре города строятся здания." at bounding box center [288, 262] width 248 height 11
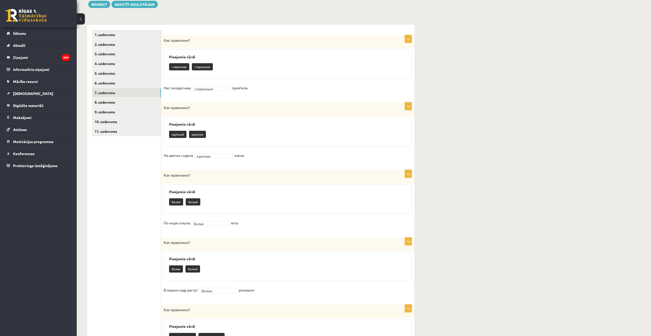
scroll to position [0, 0]
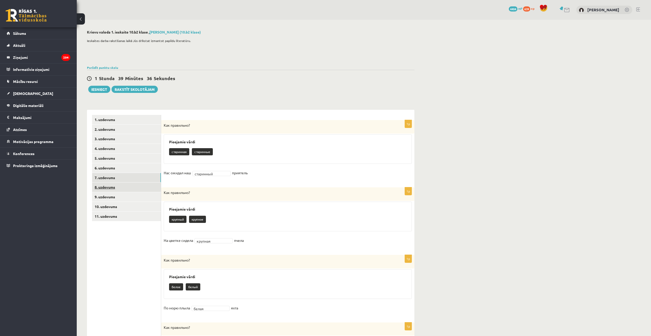
click at [113, 185] on link "8. uzdevums" at bounding box center [126, 186] width 69 height 9
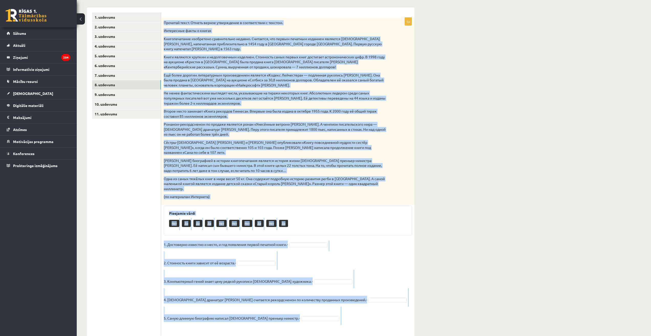
scroll to position [107, 0]
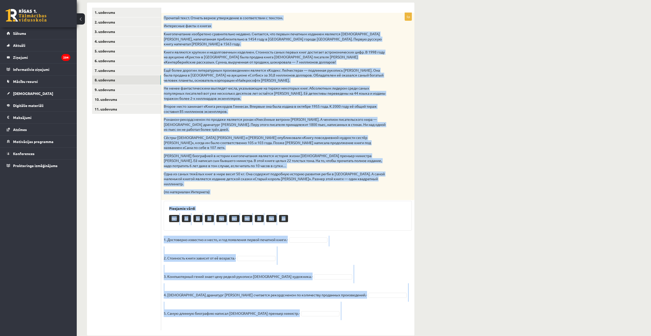
drag, startPoint x: 162, startPoint y: 122, endPoint x: 259, endPoint y: 310, distance: 211.4
click at [259, 310] on div "5p Прочитай текст. Отметь верное утверждение в соответствии с текстом. Интересн…" at bounding box center [287, 172] width 253 height 318
copy div "Прочитай текст. Отметь верное утверждение в соответствии с текстом. Интересные …"
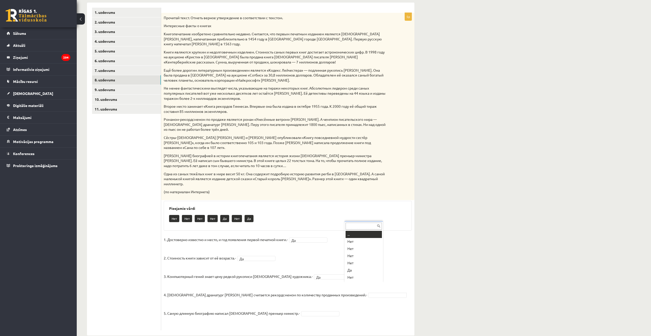
scroll to position [6, 0]
click at [126, 98] on link "10. uzdevums" at bounding box center [126, 99] width 69 height 9
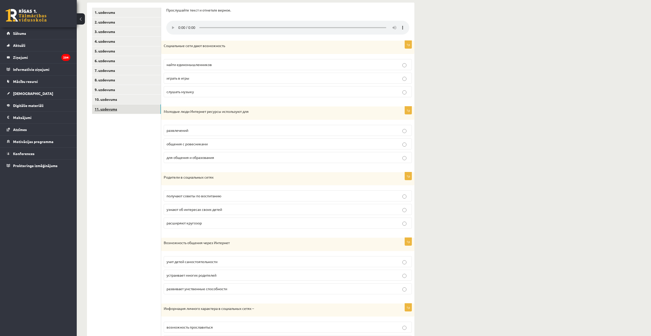
click at [123, 107] on link "11. uzdevums" at bounding box center [126, 108] width 69 height 9
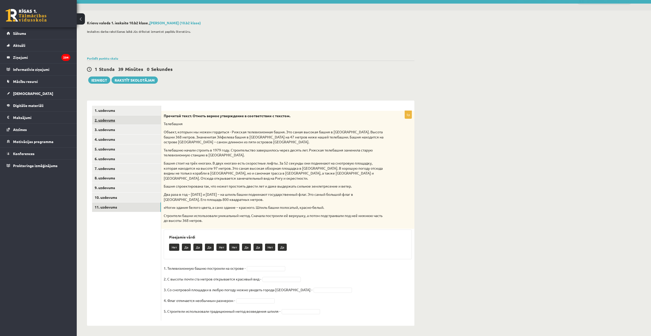
scroll to position [9, 0]
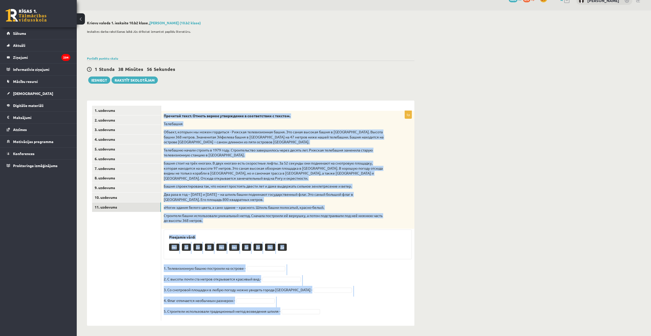
drag, startPoint x: 162, startPoint y: 112, endPoint x: 342, endPoint y: 312, distance: 268.7
click at [342, 312] on div "5p Прочитай текст. Отметь верное утверждение в соответствии с текстом. Телебашн…" at bounding box center [287, 216] width 253 height 210
copy div "Прочитай текст. Отметь верное утверждение в соответствии с текстом. Телебашня О…"
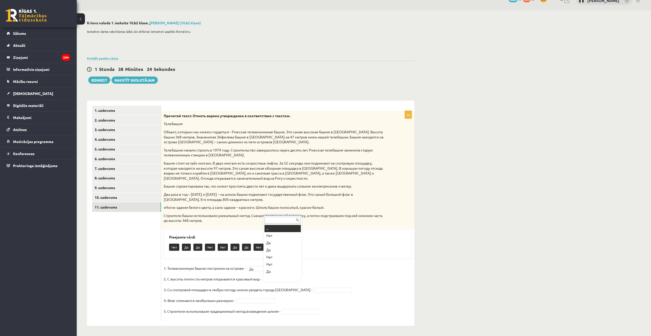
scroll to position [6, 0]
click at [303, 287] on fieldset "1. Телевизионную башню построили на острове - Да ** 2. С высоты почти ста метро…" at bounding box center [288, 291] width 248 height 54
click at [121, 198] on link "10. uzdevums" at bounding box center [126, 197] width 69 height 9
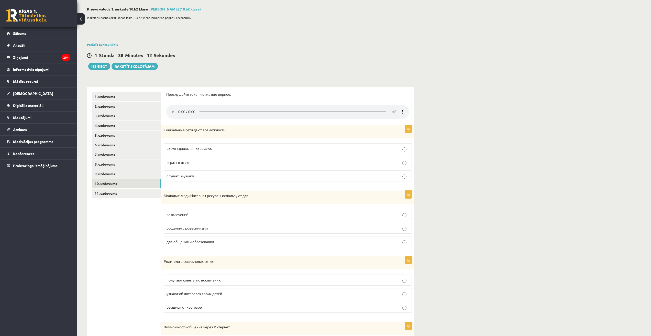
scroll to position [0, 0]
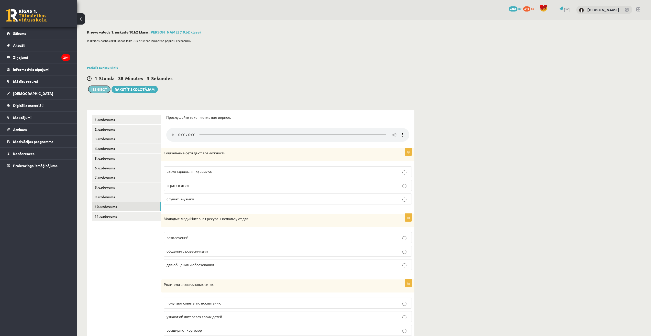
click at [93, 88] on button "Iesniegt" at bounding box center [99, 89] width 22 height 7
